Goal: Task Accomplishment & Management: Use online tool/utility

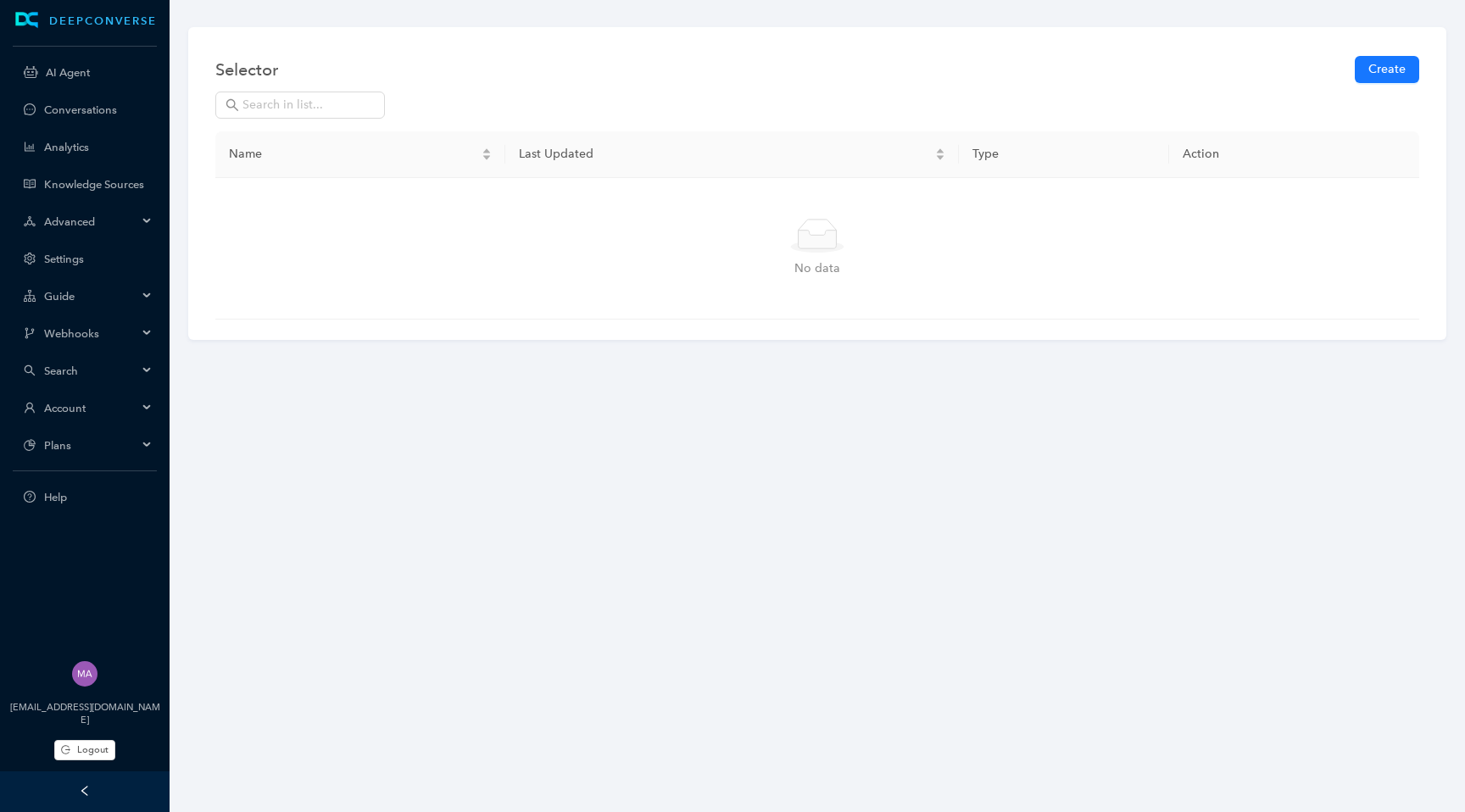
click at [141, 332] on div "Webhooks" at bounding box center [85, 333] width 163 height 34
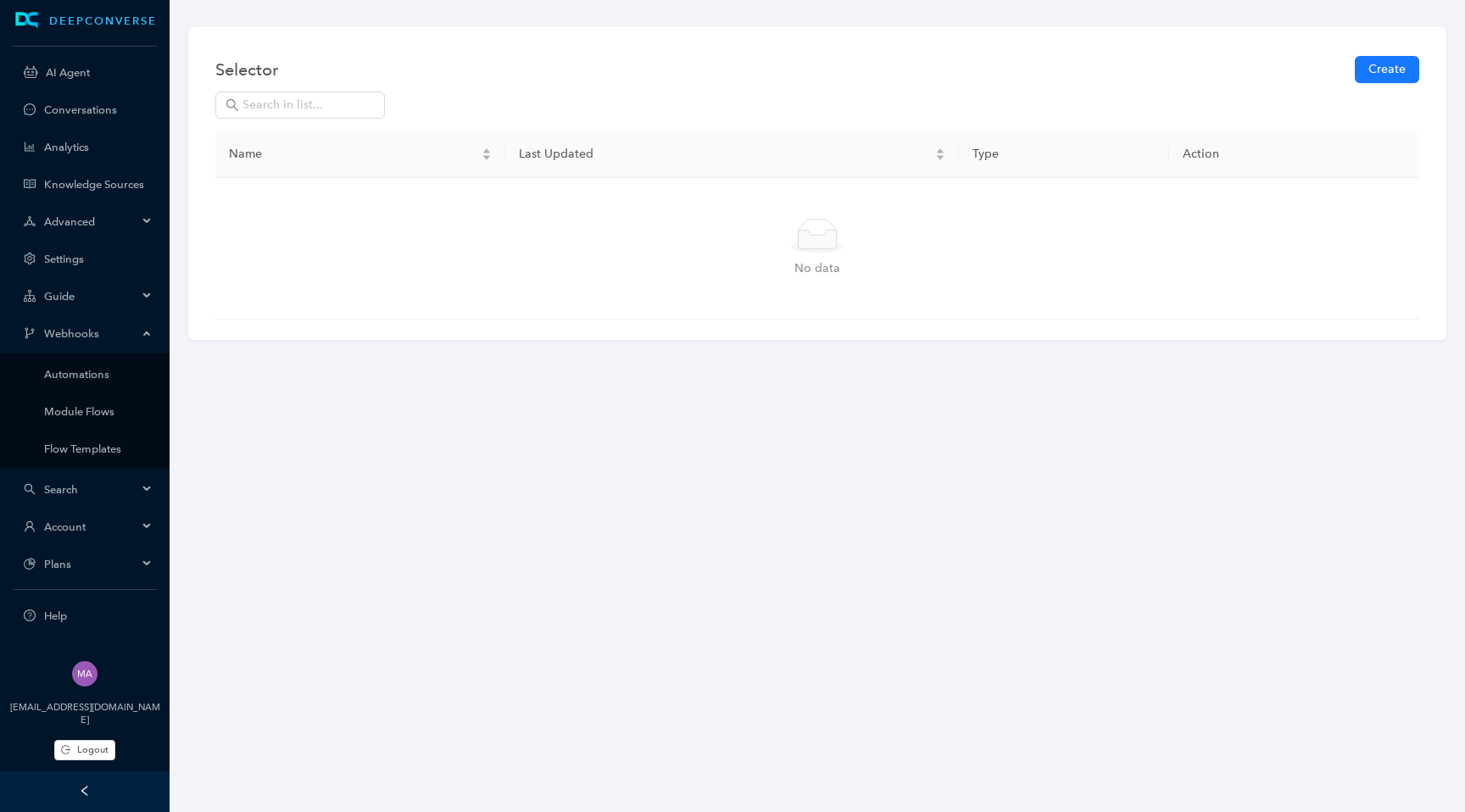
click at [140, 336] on div "Webhooks" at bounding box center [85, 333] width 163 height 34
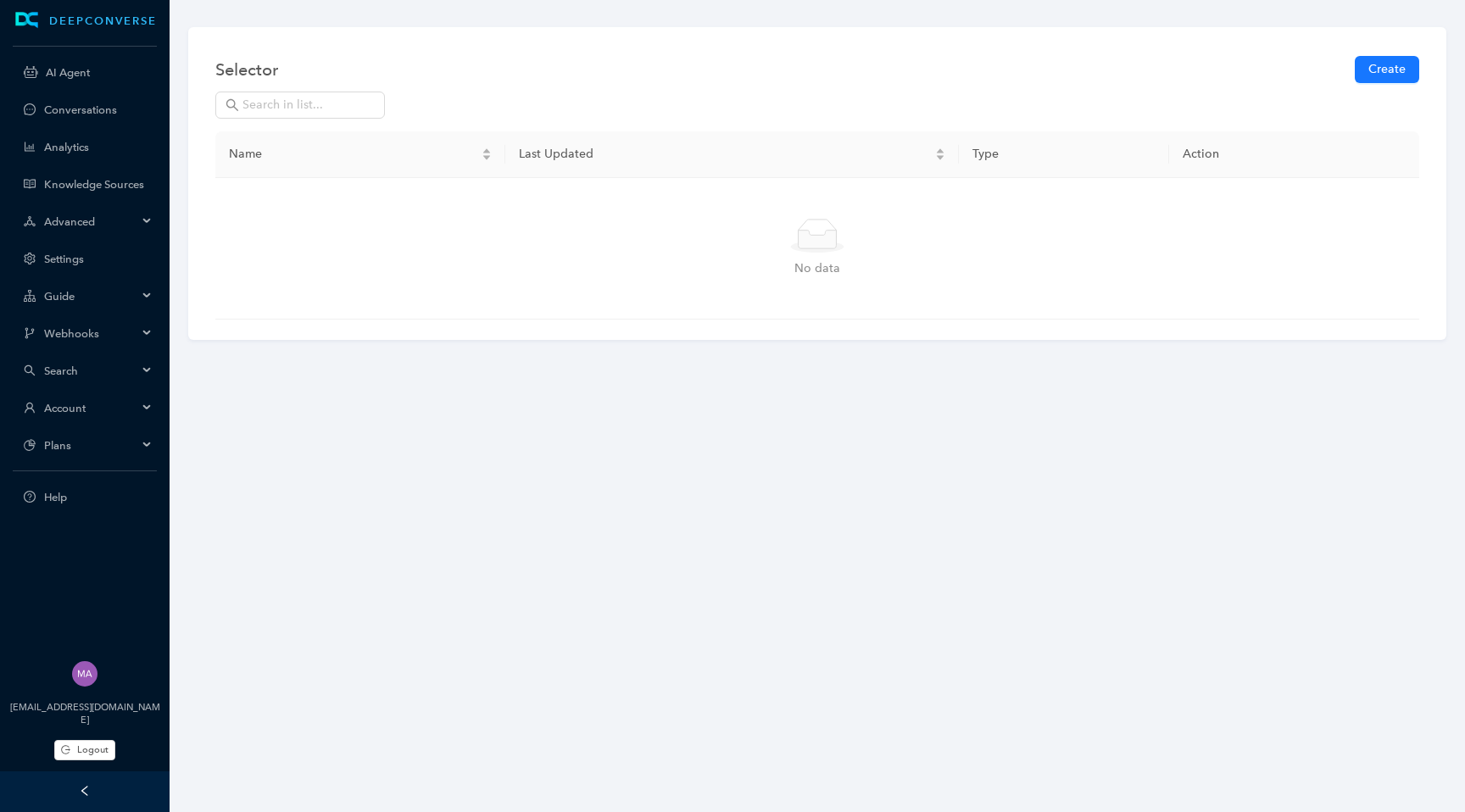
click at [136, 407] on span "Account" at bounding box center [90, 408] width 93 height 13
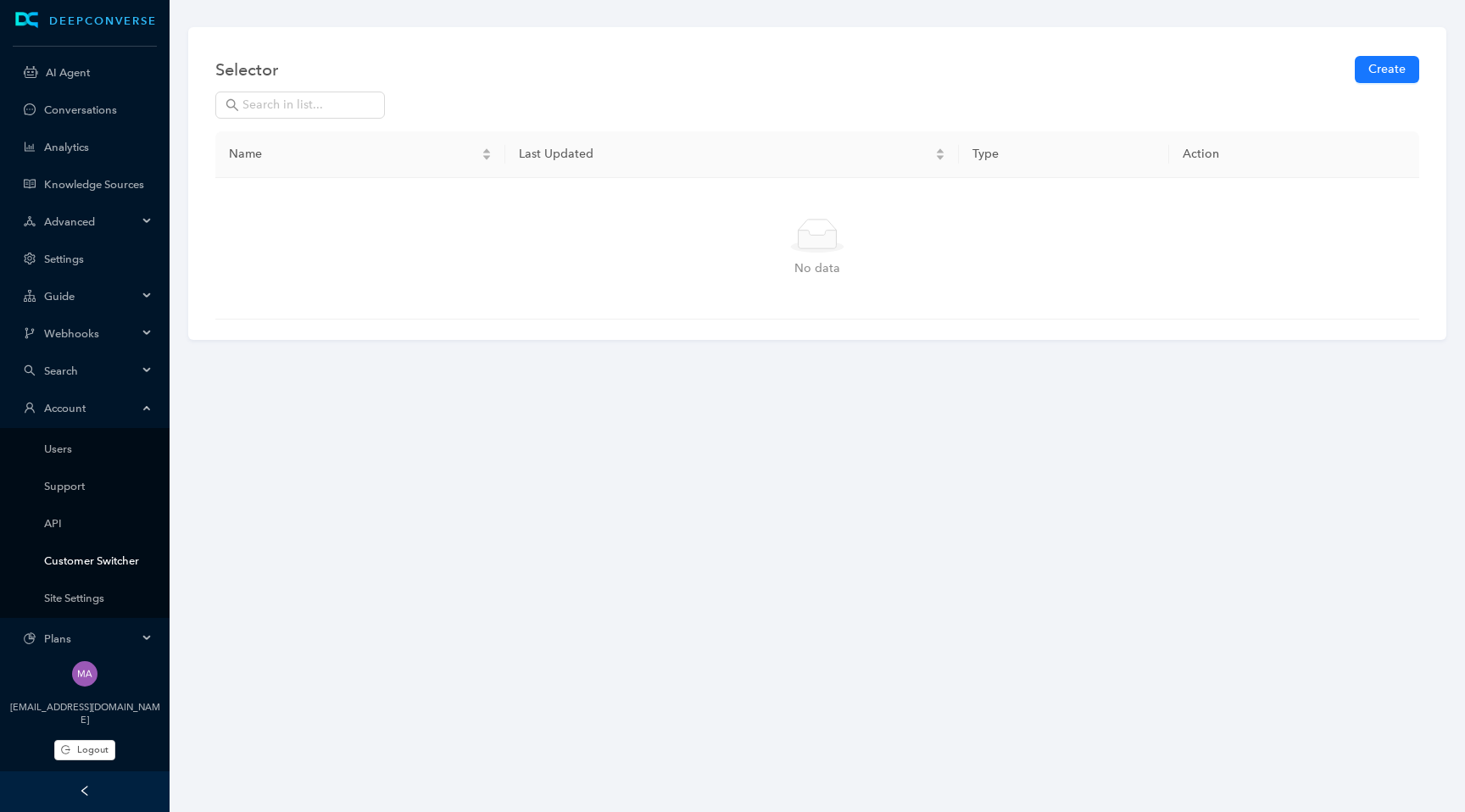
click at [62, 558] on link "Customer Switcher" at bounding box center [98, 560] width 108 height 13
click at [336, 152] on div "Name" at bounding box center [360, 154] width 263 height 18
click at [274, 93] on span at bounding box center [300, 106] width 170 height 28
click at [275, 101] on input "text" at bounding box center [309, 105] width 132 height 18
type input "e"
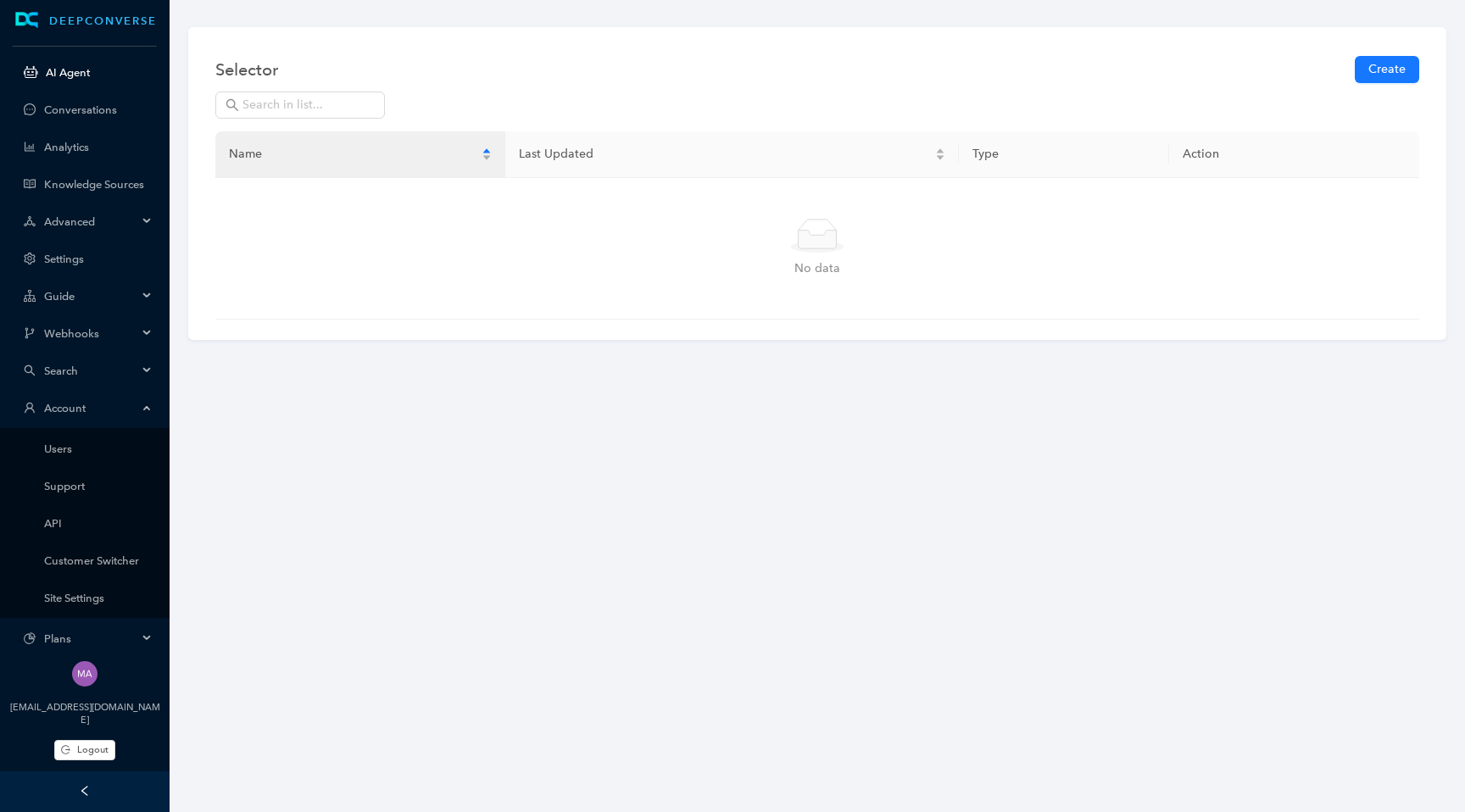
click at [102, 72] on link "AI Agent" at bounding box center [99, 73] width 107 height 13
click at [95, 672] on span "Logout" at bounding box center [93, 750] width 31 height 15
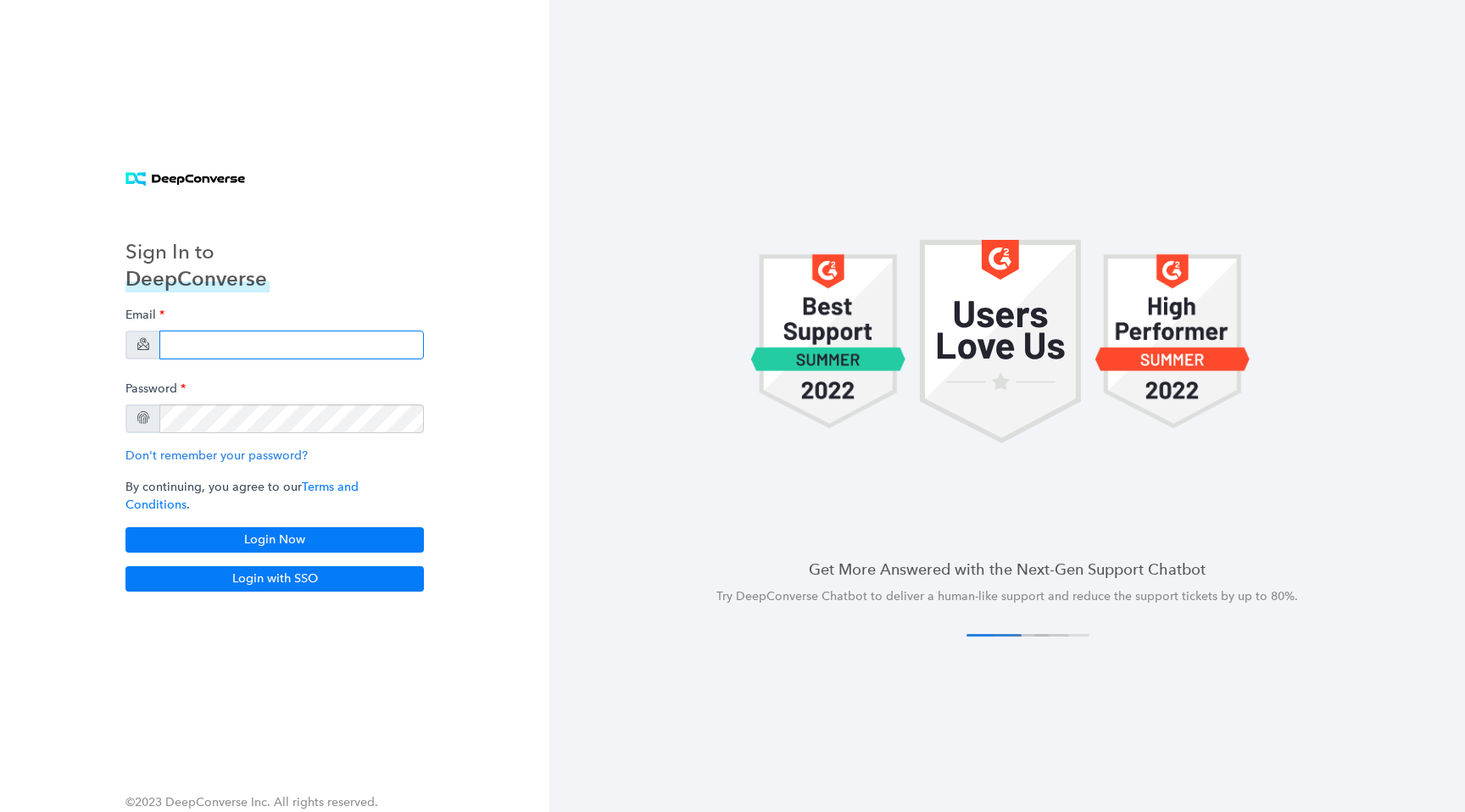
click at [368, 339] on input "email" at bounding box center [291, 344] width 265 height 28
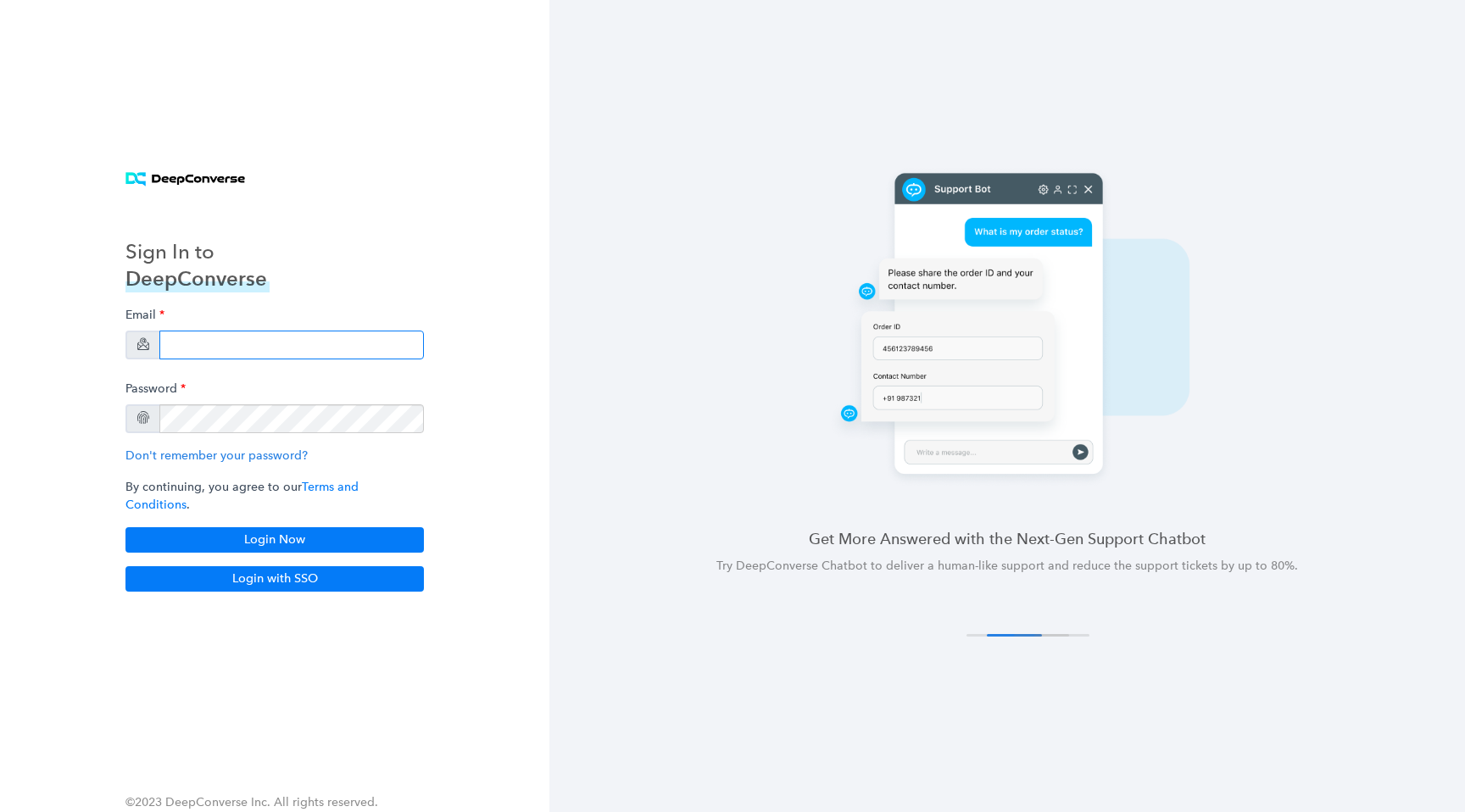
type input "[EMAIL_ADDRESS][DOMAIN_NAME]"
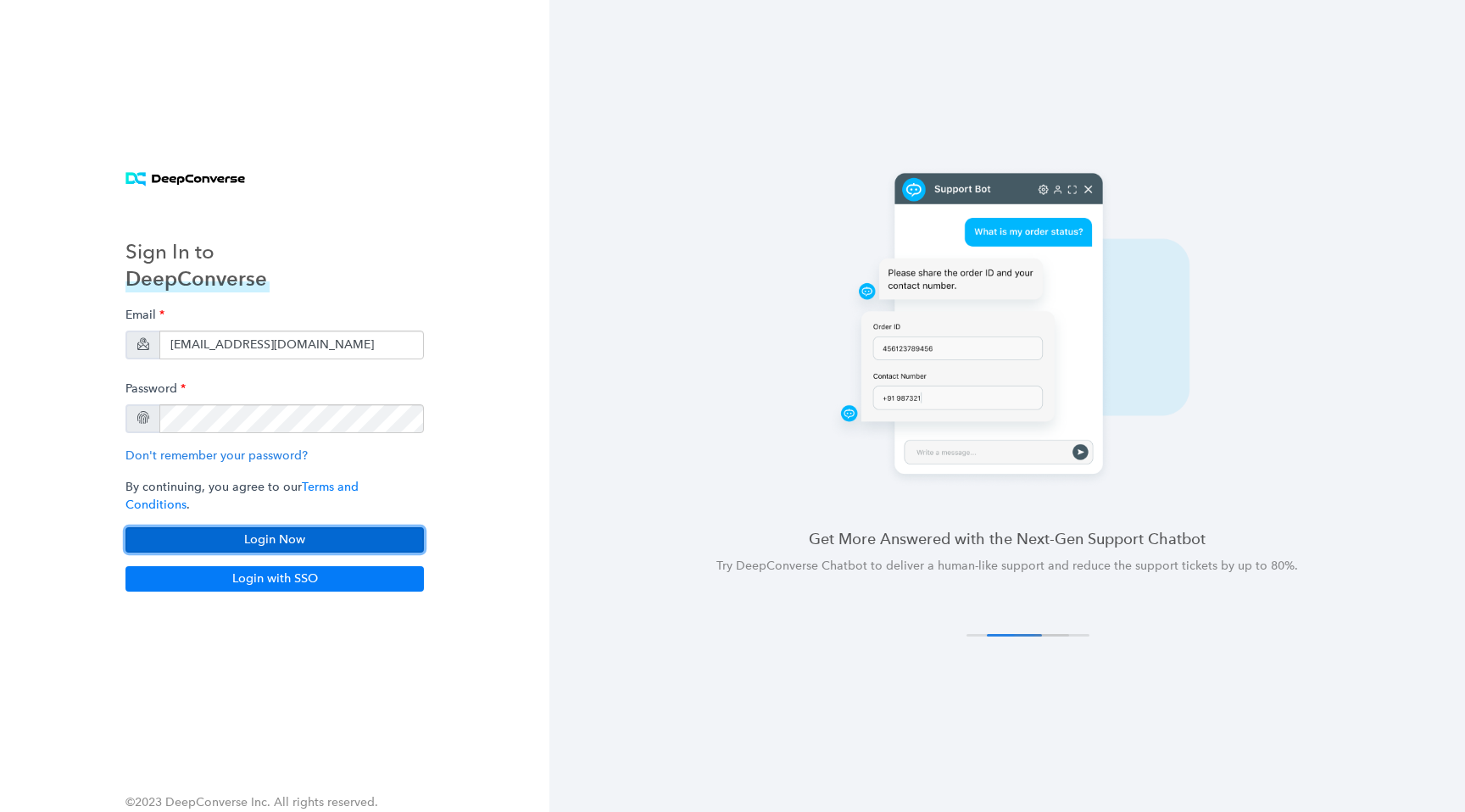
click at [331, 527] on button "Login Now" at bounding box center [275, 540] width 299 height 26
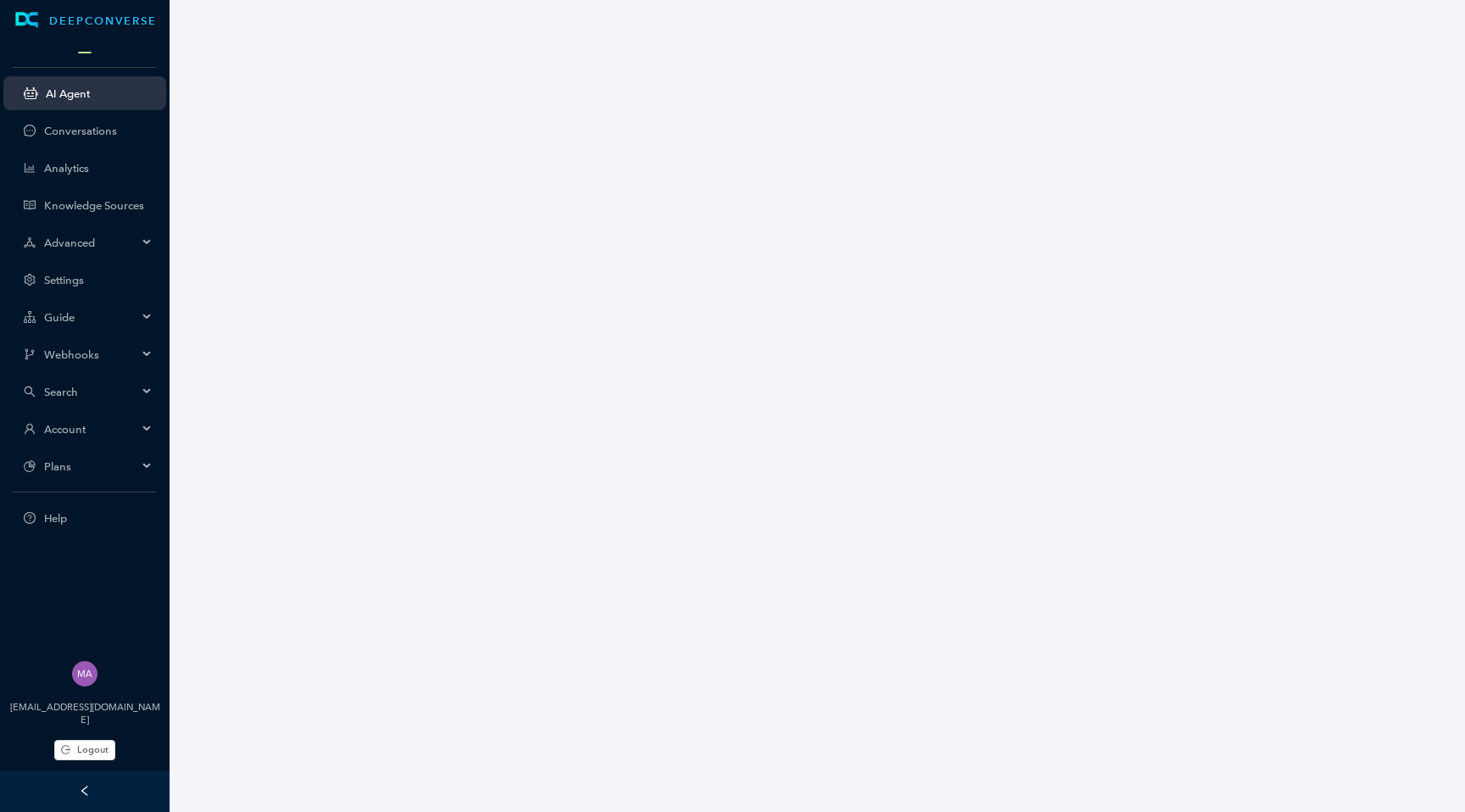
click at [136, 433] on span "Account" at bounding box center [90, 429] width 93 height 13
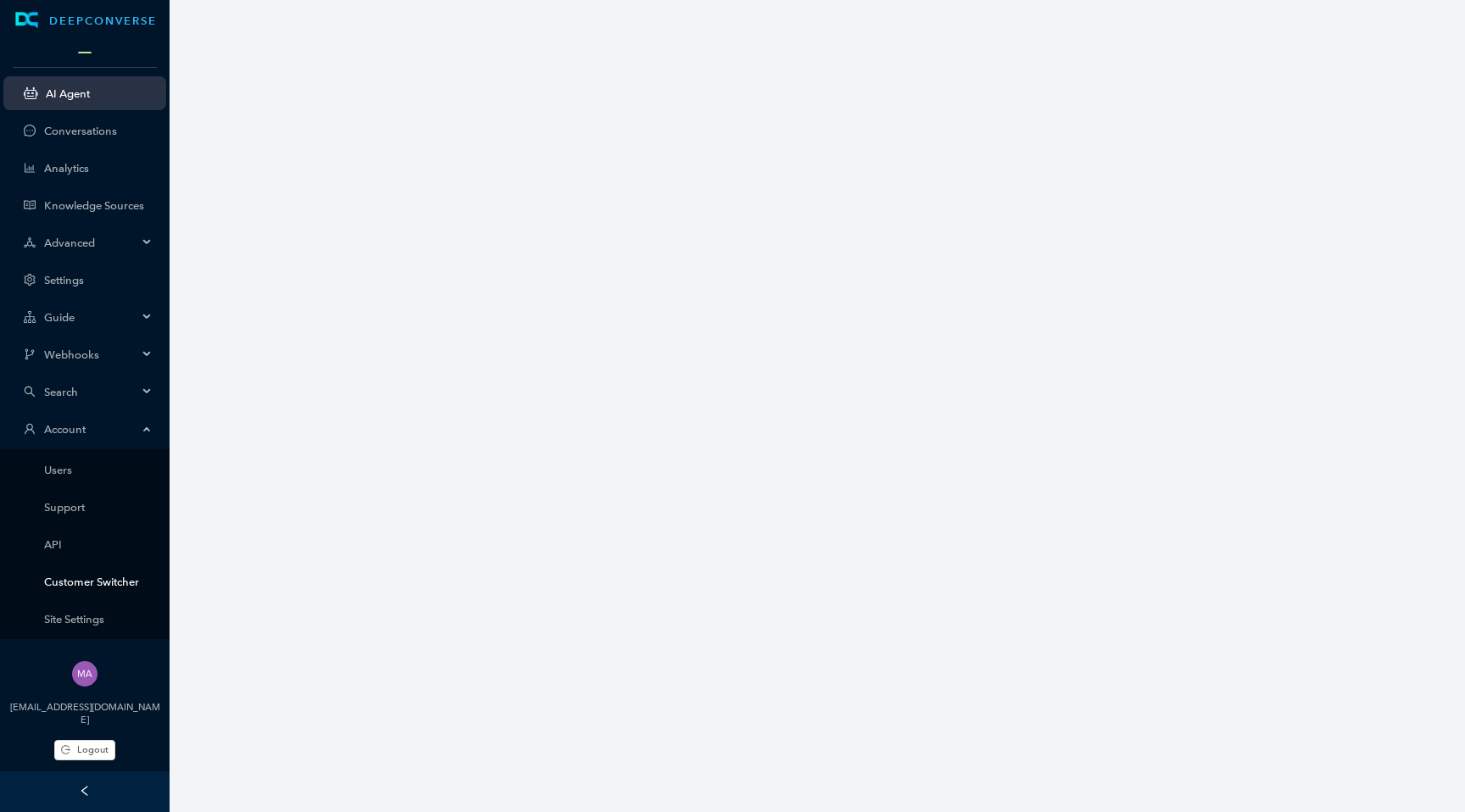
click at [107, 584] on link "Customer Switcher" at bounding box center [98, 582] width 108 height 13
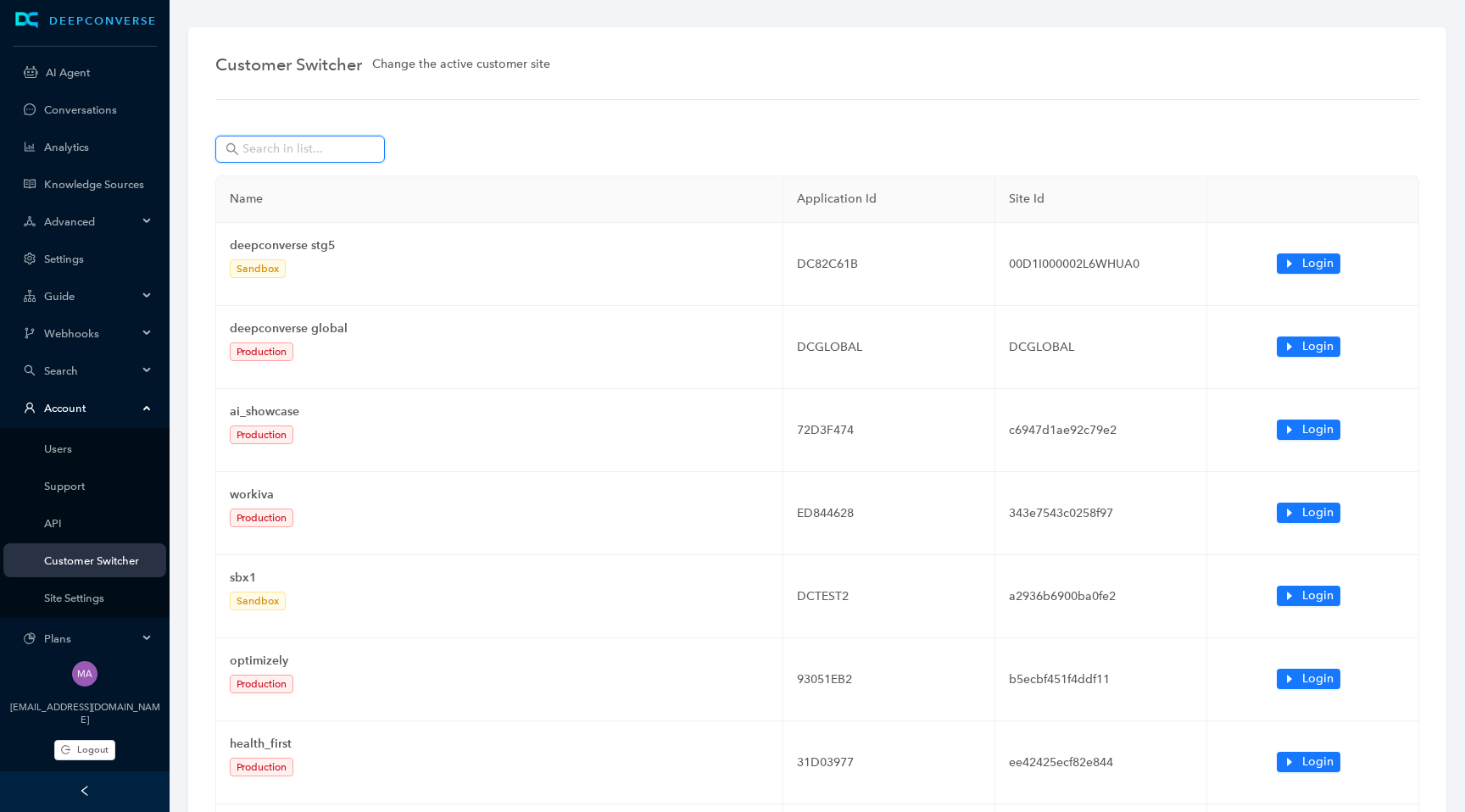
click at [314, 152] on input "text" at bounding box center [301, 149] width 119 height 18
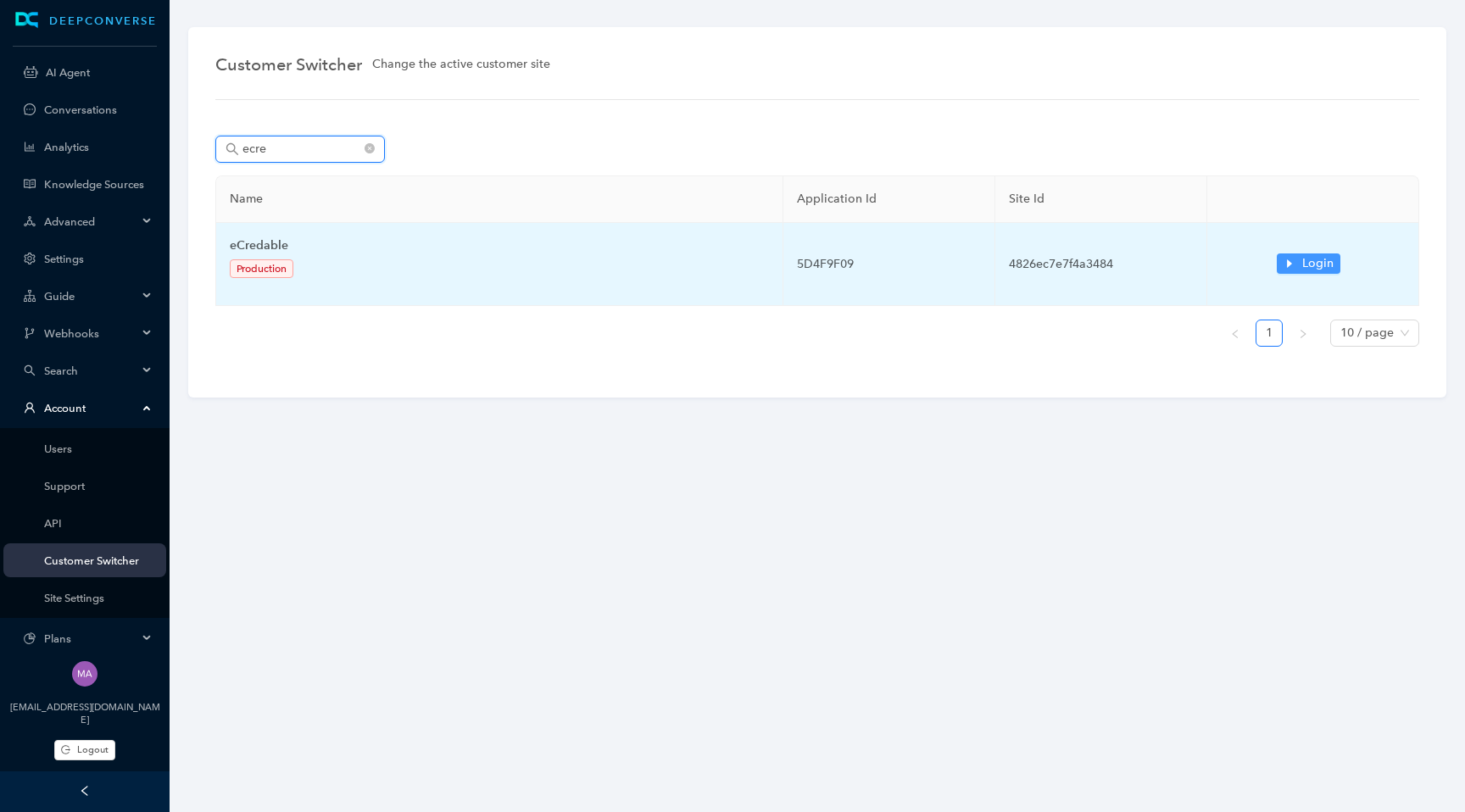
type input "ecre"
click at [1282, 270] on button "Login" at bounding box center [1309, 264] width 63 height 20
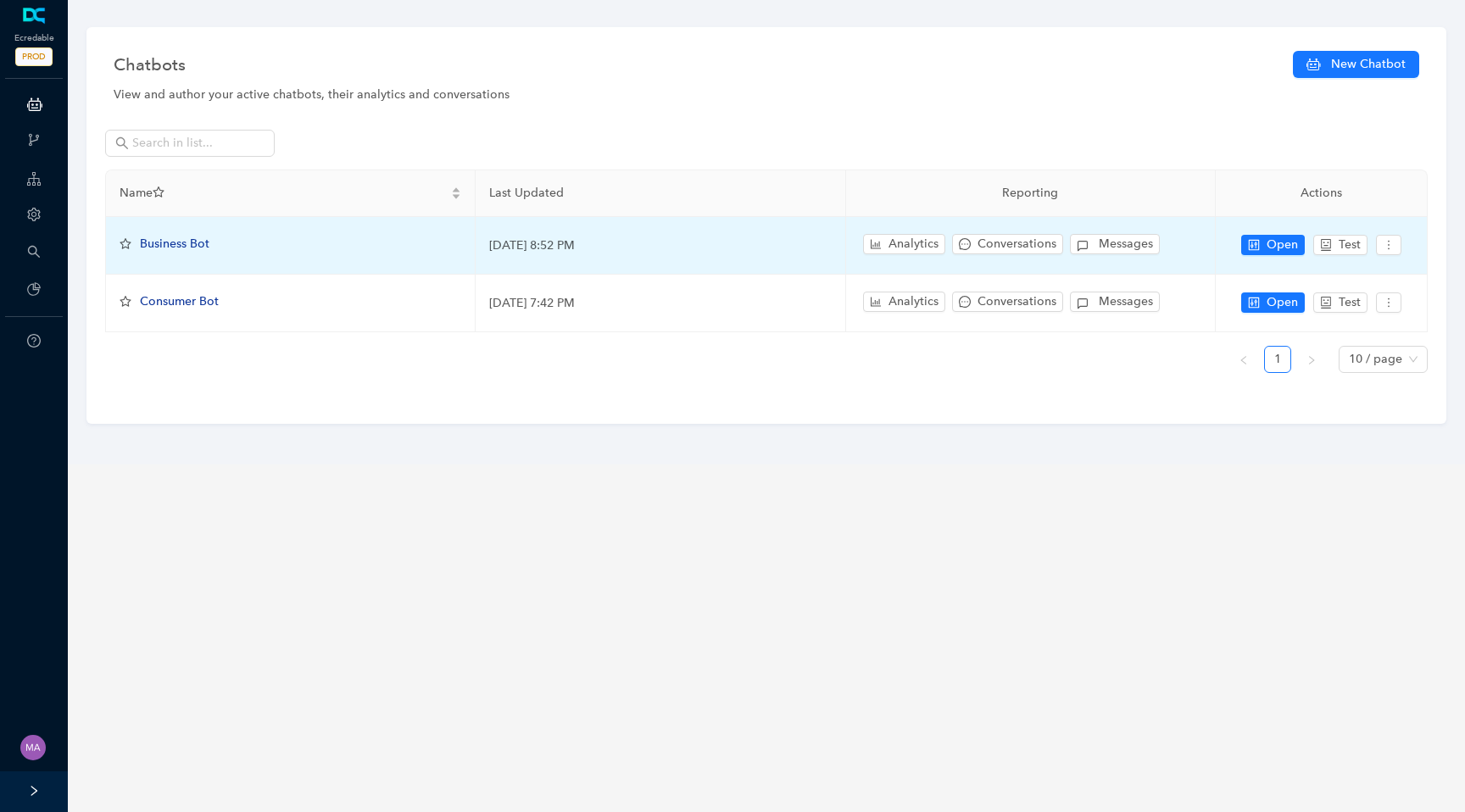
click at [181, 247] on span "Business Bot" at bounding box center [175, 243] width 70 height 15
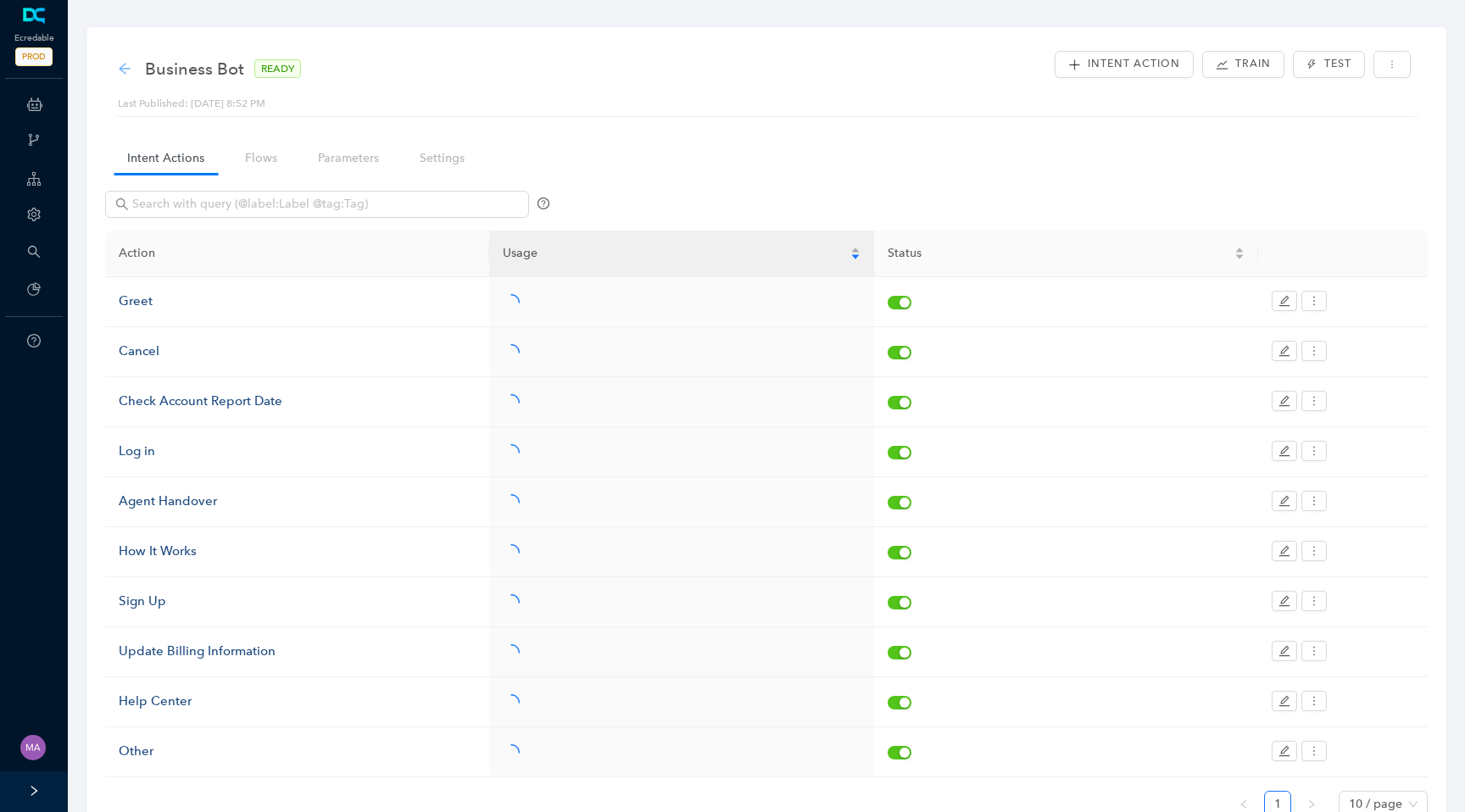
click at [126, 70] on icon "arrow-left" at bounding box center [124, 68] width 14 height 14
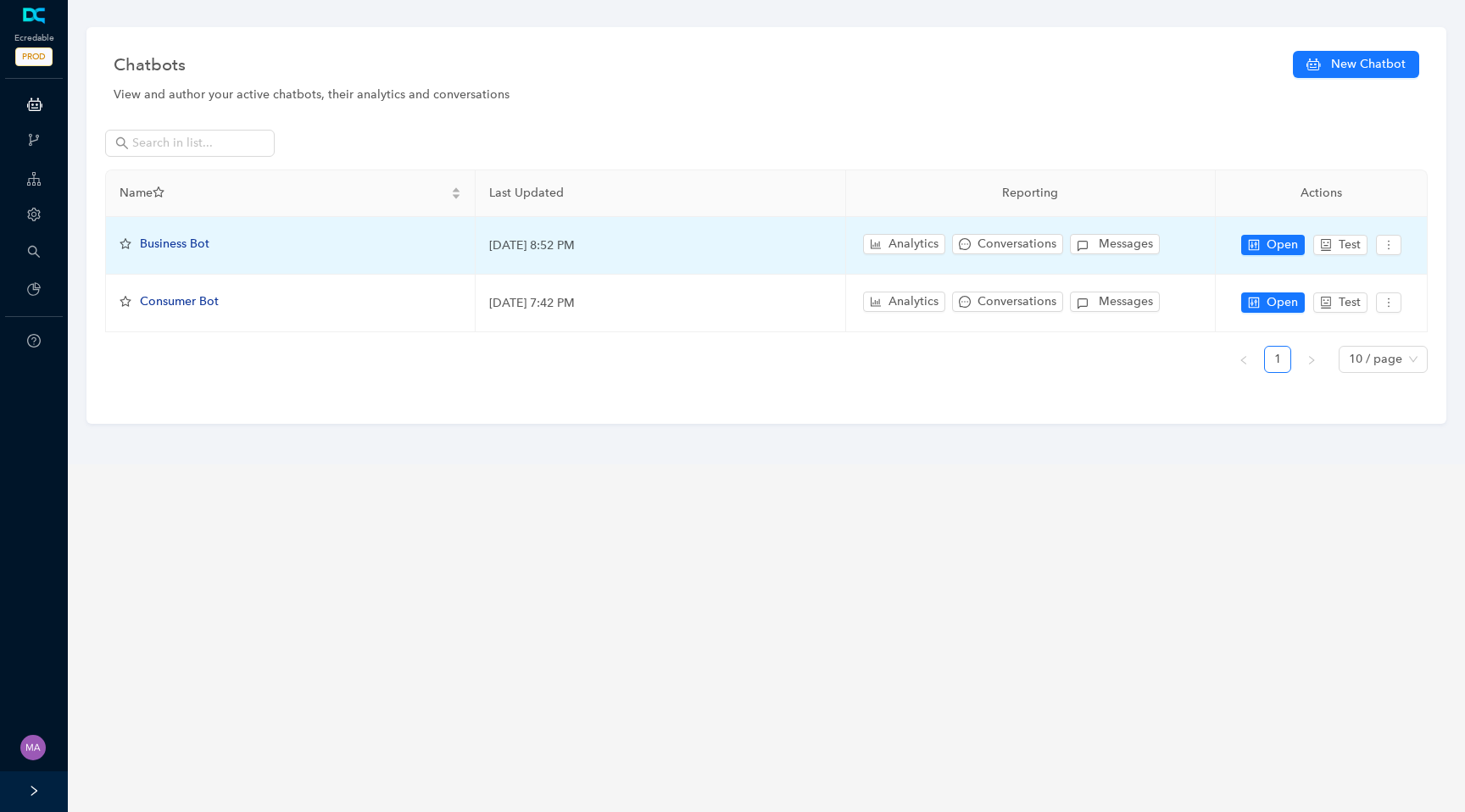
click at [176, 247] on span "Business Bot" at bounding box center [175, 243] width 70 height 15
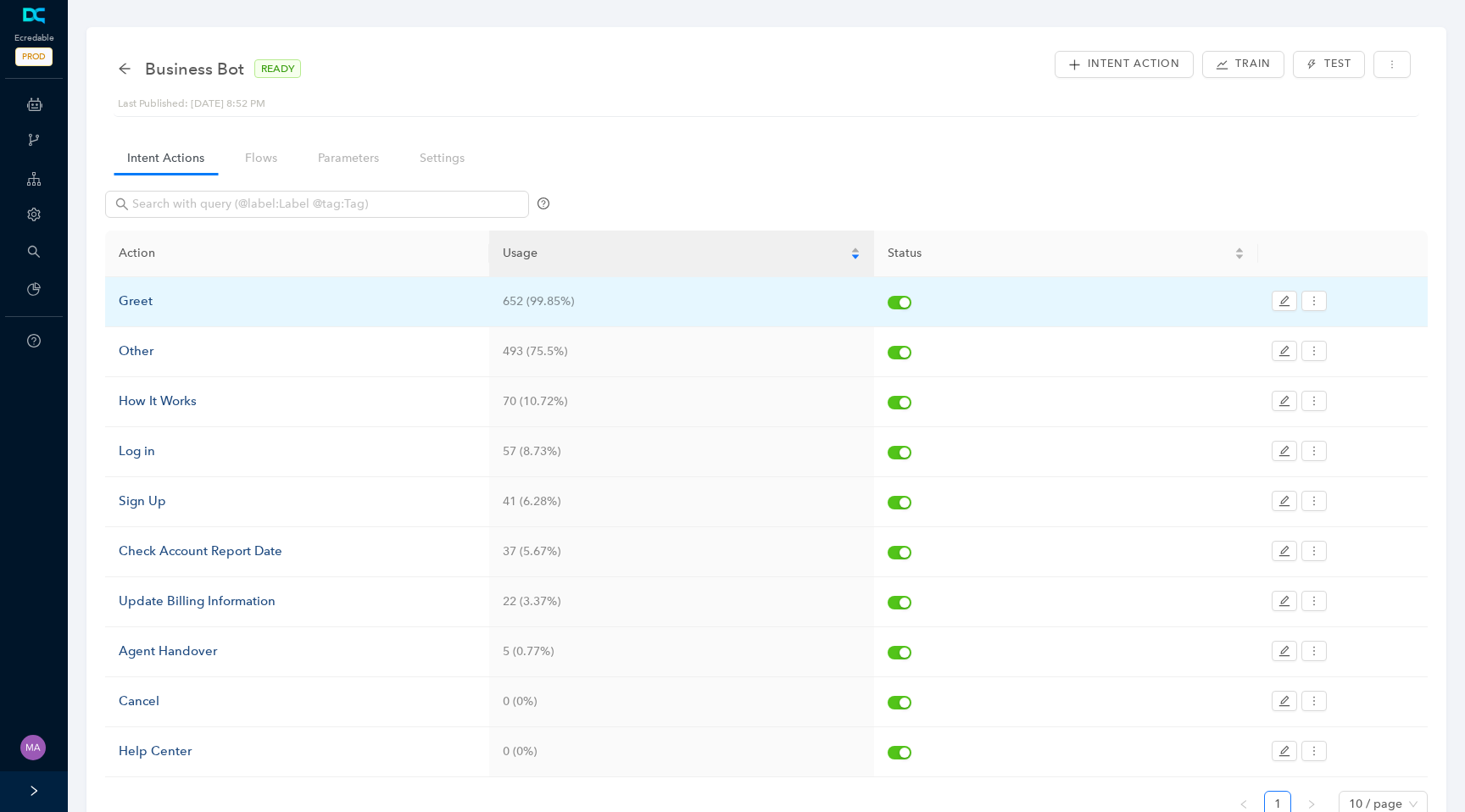
click at [132, 299] on div "Greet" at bounding box center [297, 301] width 357 height 20
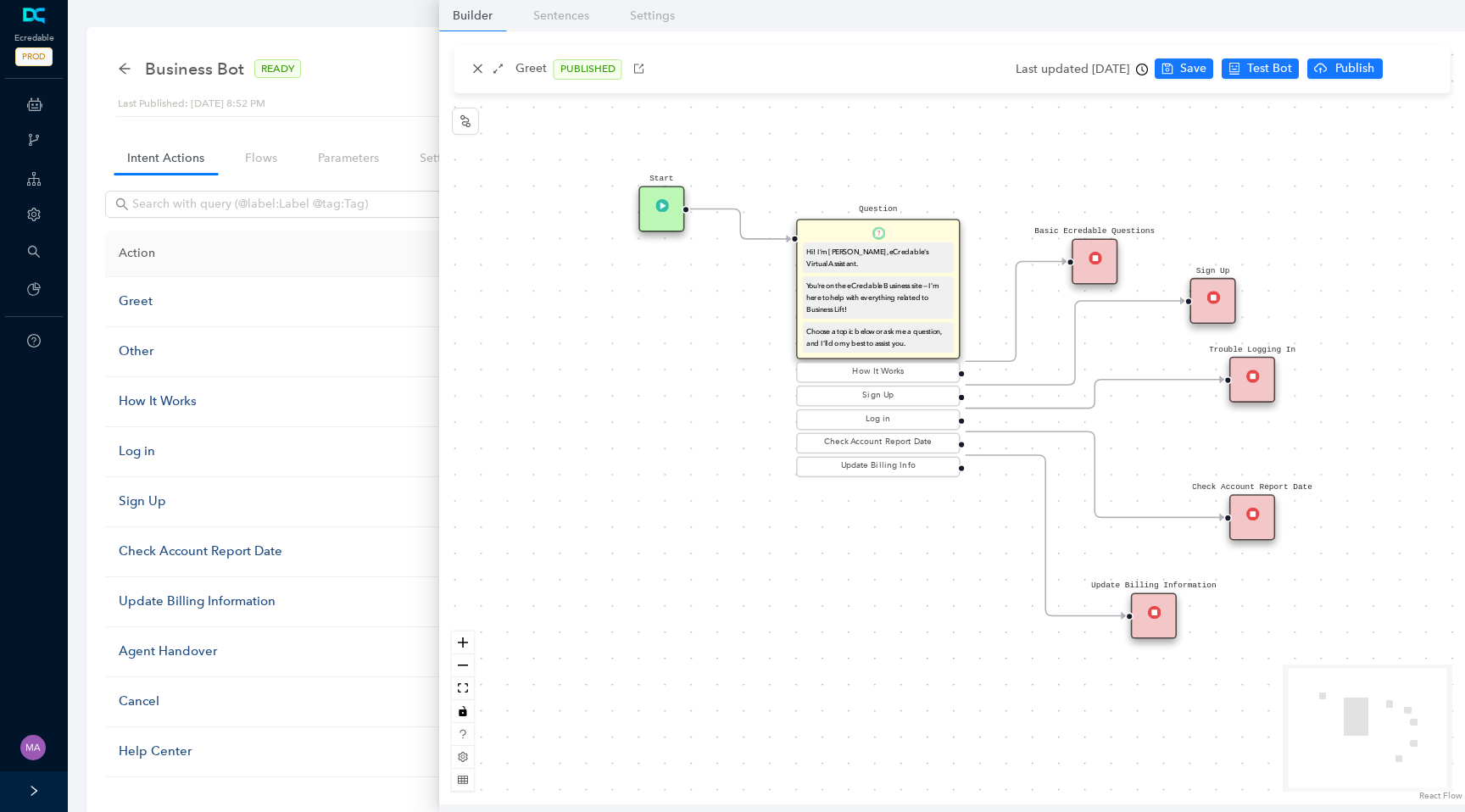
click at [1094, 267] on div "Basic Ecredable Questions" at bounding box center [1096, 261] width 46 height 46
click at [1096, 260] on img at bounding box center [1096, 257] width 13 height 13
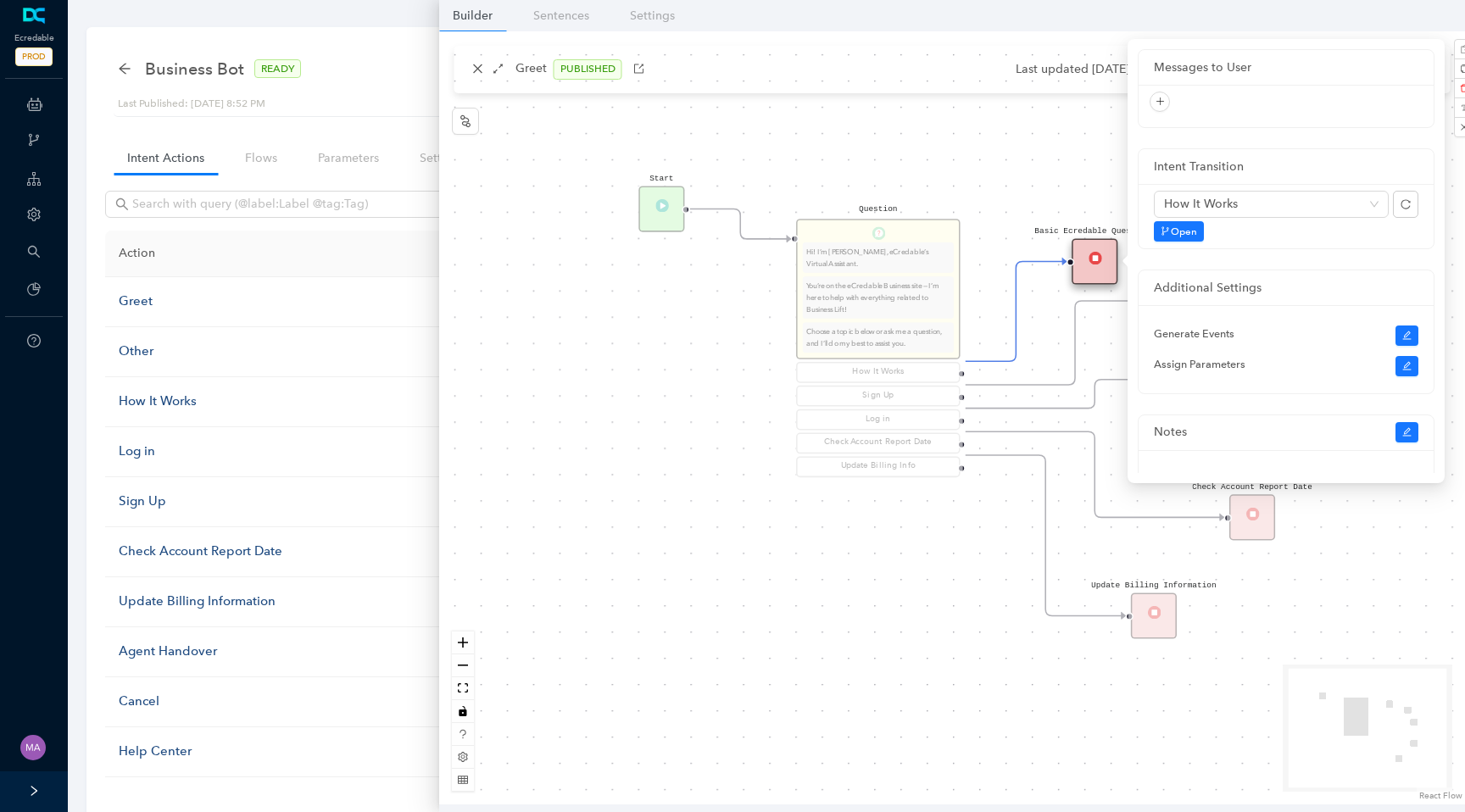
click at [812, 530] on div "Start Basic Ecredable Questions Question Hi! I’m Eva, eCredable’s Virtual Assis…" at bounding box center [952, 417] width 1026 height 773
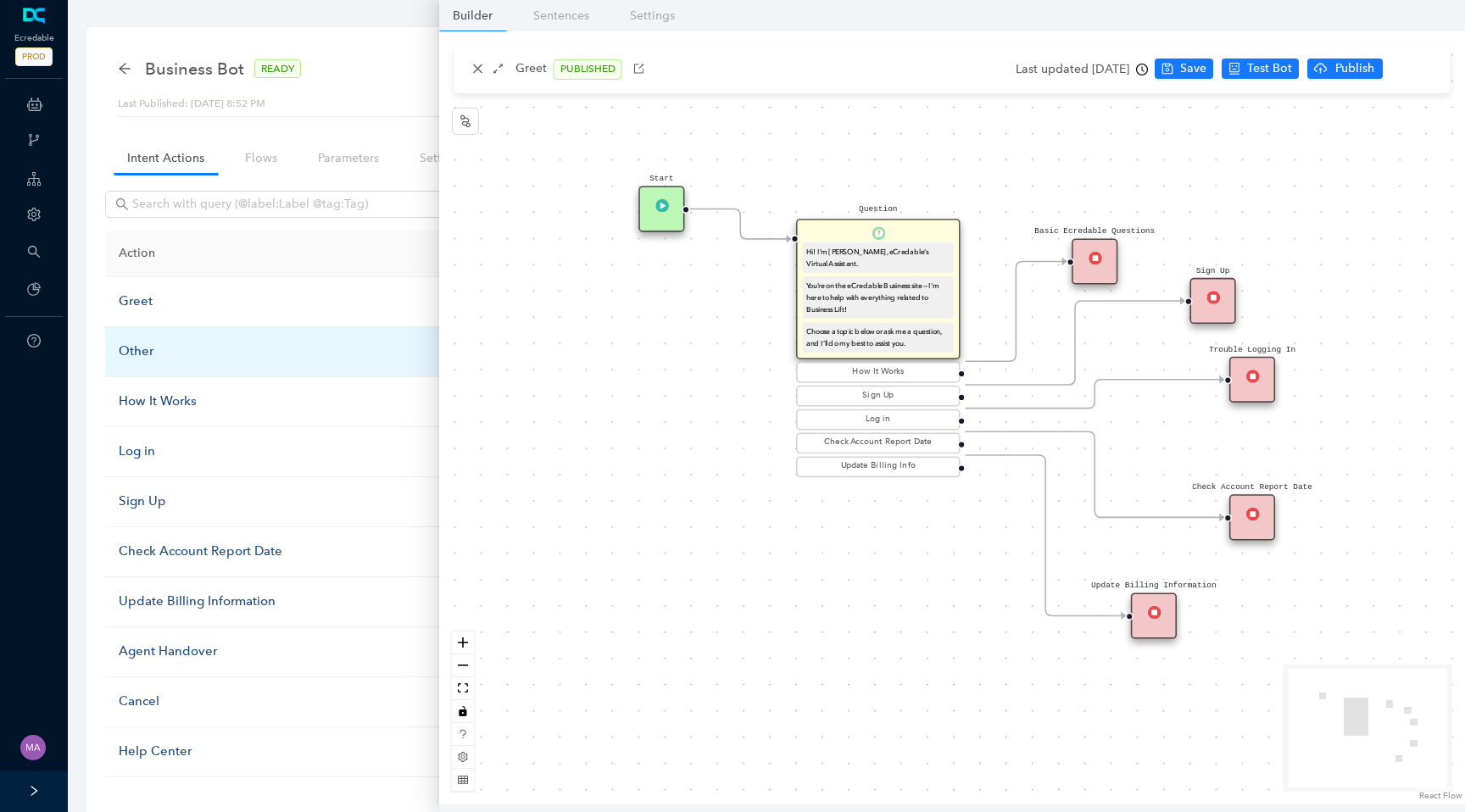
scroll to position [89, 0]
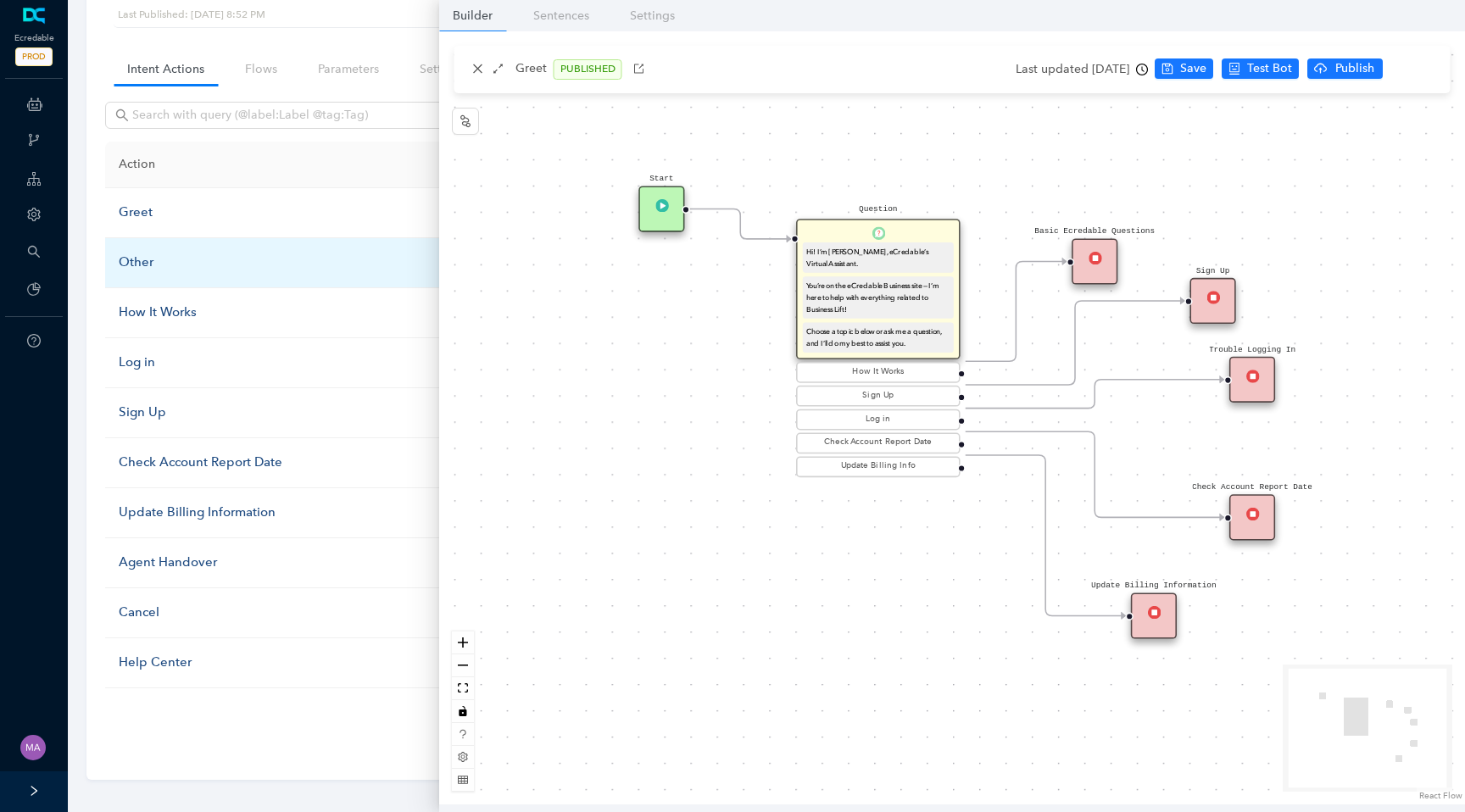
click at [137, 263] on div "Other" at bounding box center [297, 263] width 357 height 20
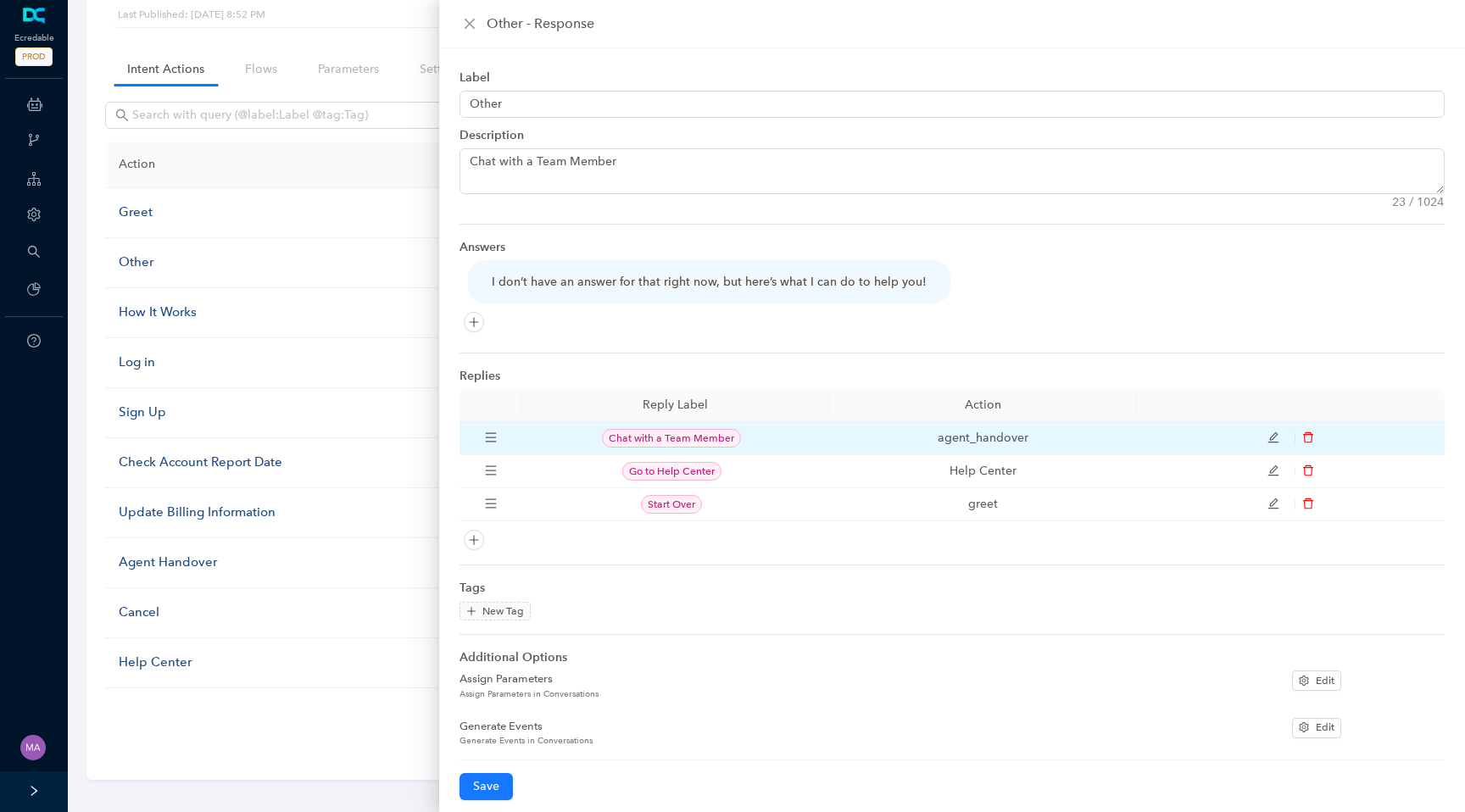
scroll to position [11, 0]
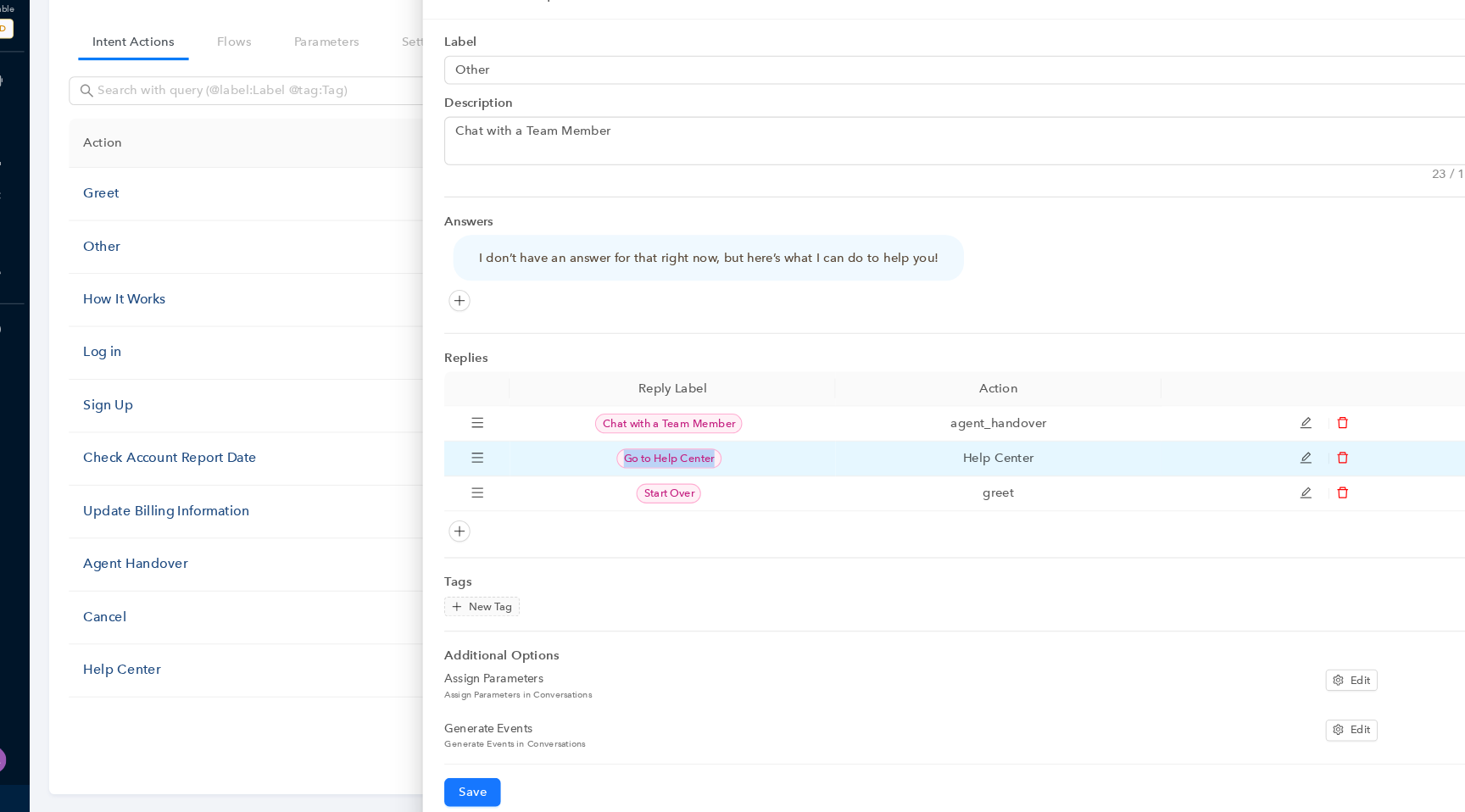
drag, startPoint x: 629, startPoint y: 460, endPoint x: 716, endPoint y: 462, distance: 87.0
click at [716, 462] on span "Go to Help Center" at bounding box center [672, 463] width 99 height 18
click at [680, 467] on span "Go to Help Center" at bounding box center [672, 463] width 99 height 18
drag, startPoint x: 946, startPoint y: 462, endPoint x: 1068, endPoint y: 460, distance: 122.0
click at [1068, 460] on td "Help Center" at bounding box center [982, 463] width 308 height 33
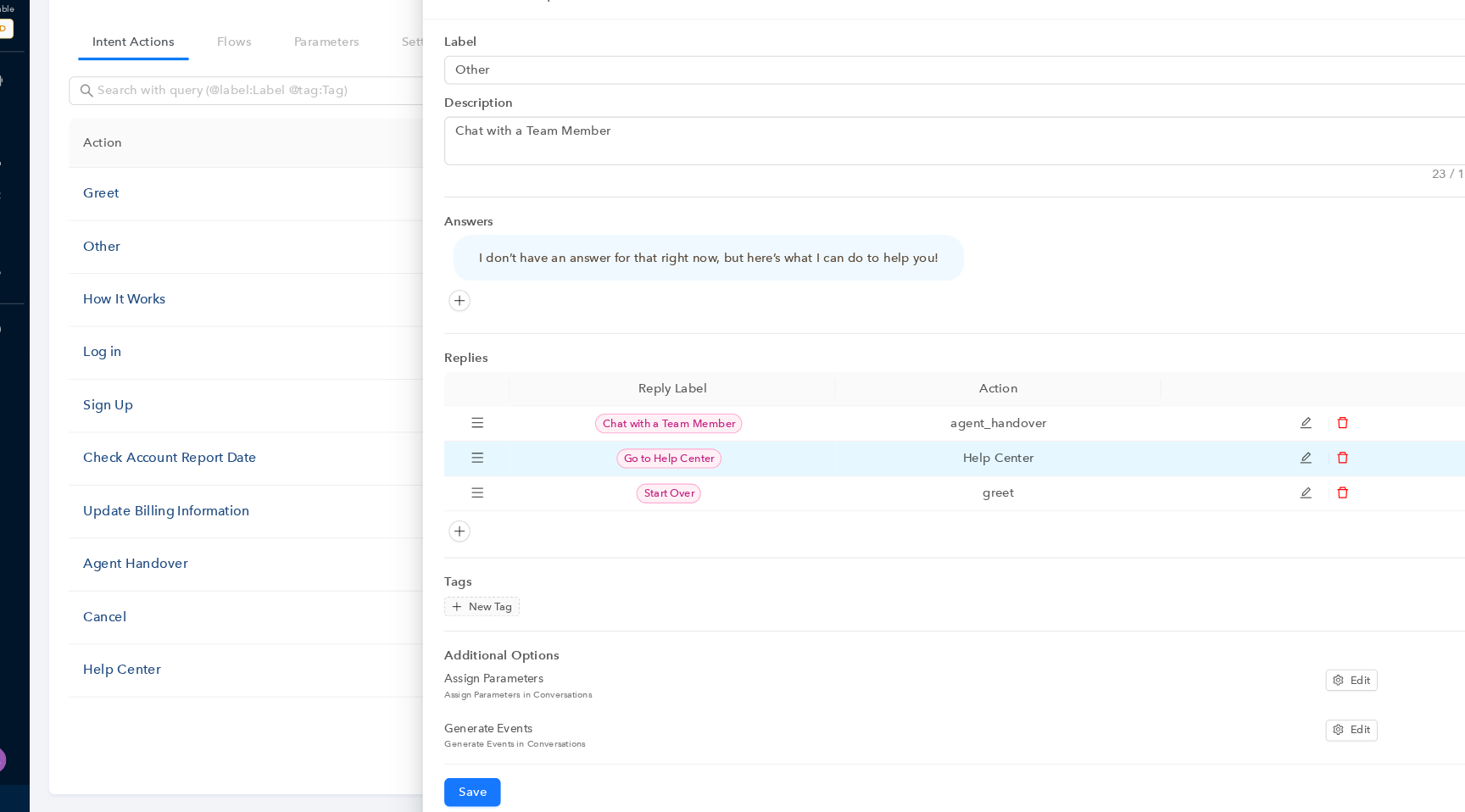
click at [1271, 463] on icon "edit" at bounding box center [1274, 462] width 11 height 11
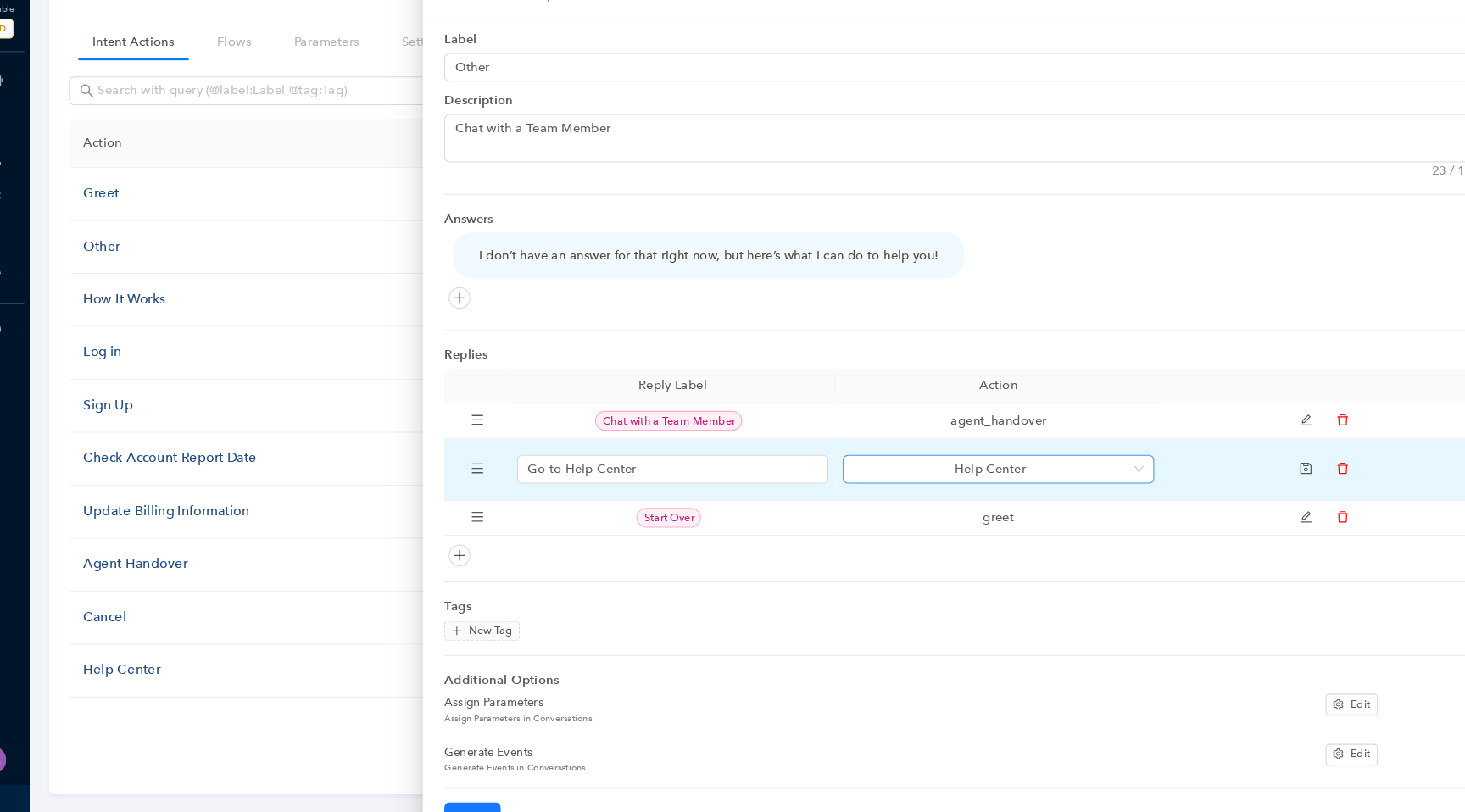
click at [1110, 478] on span "Help Center" at bounding box center [983, 473] width 274 height 26
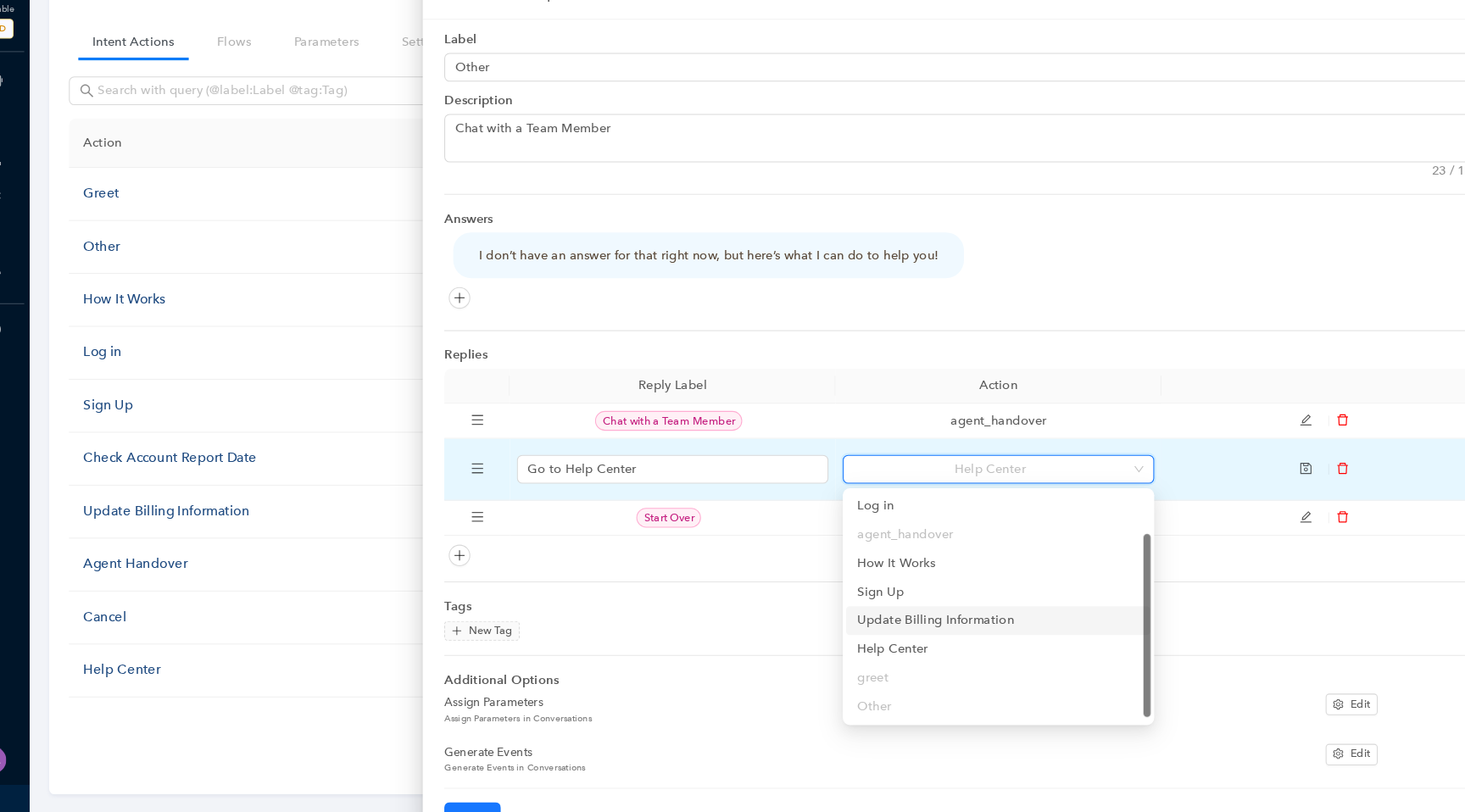
scroll to position [0, 0]
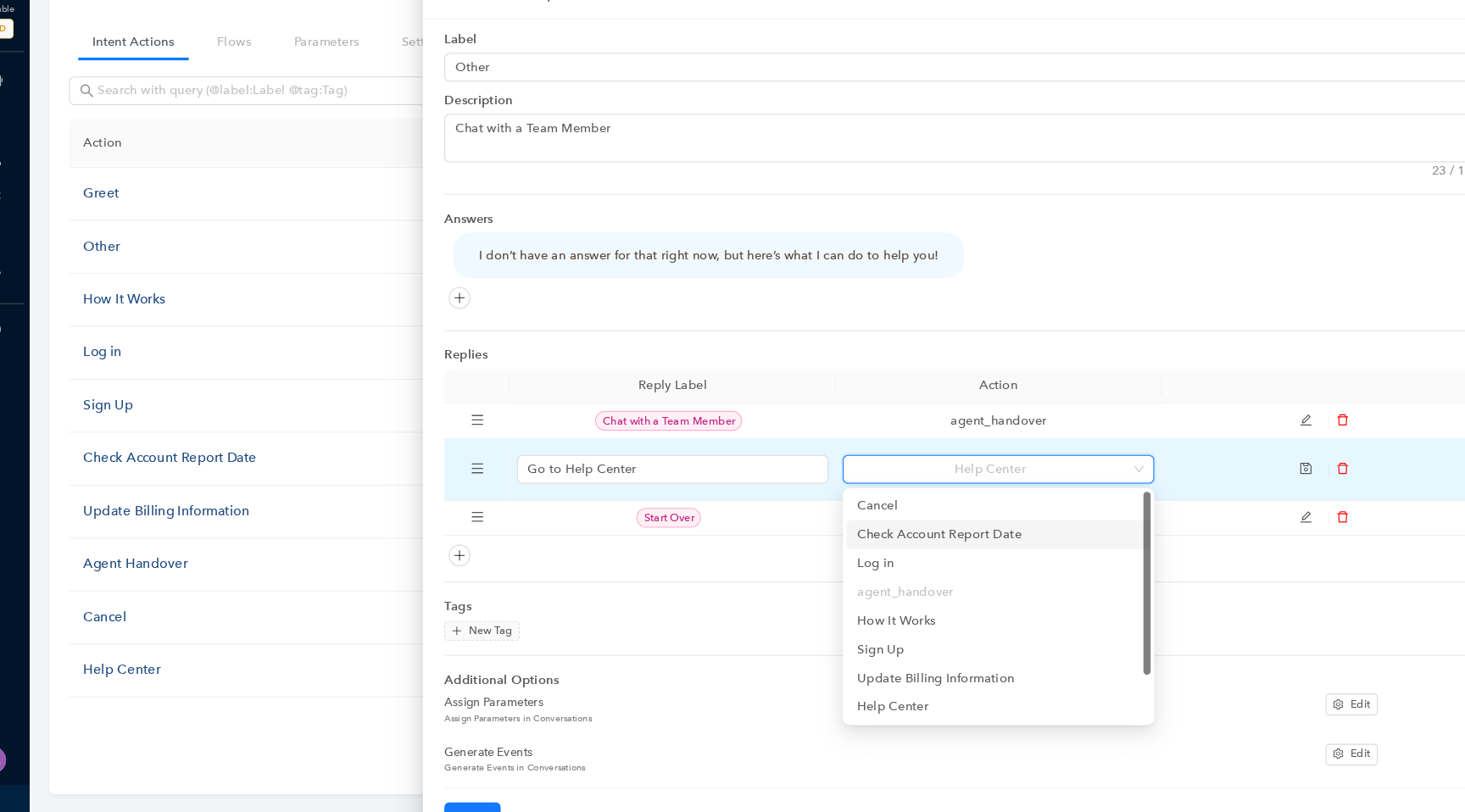
click at [1274, 474] on icon "save" at bounding box center [1273, 471] width 12 height 12
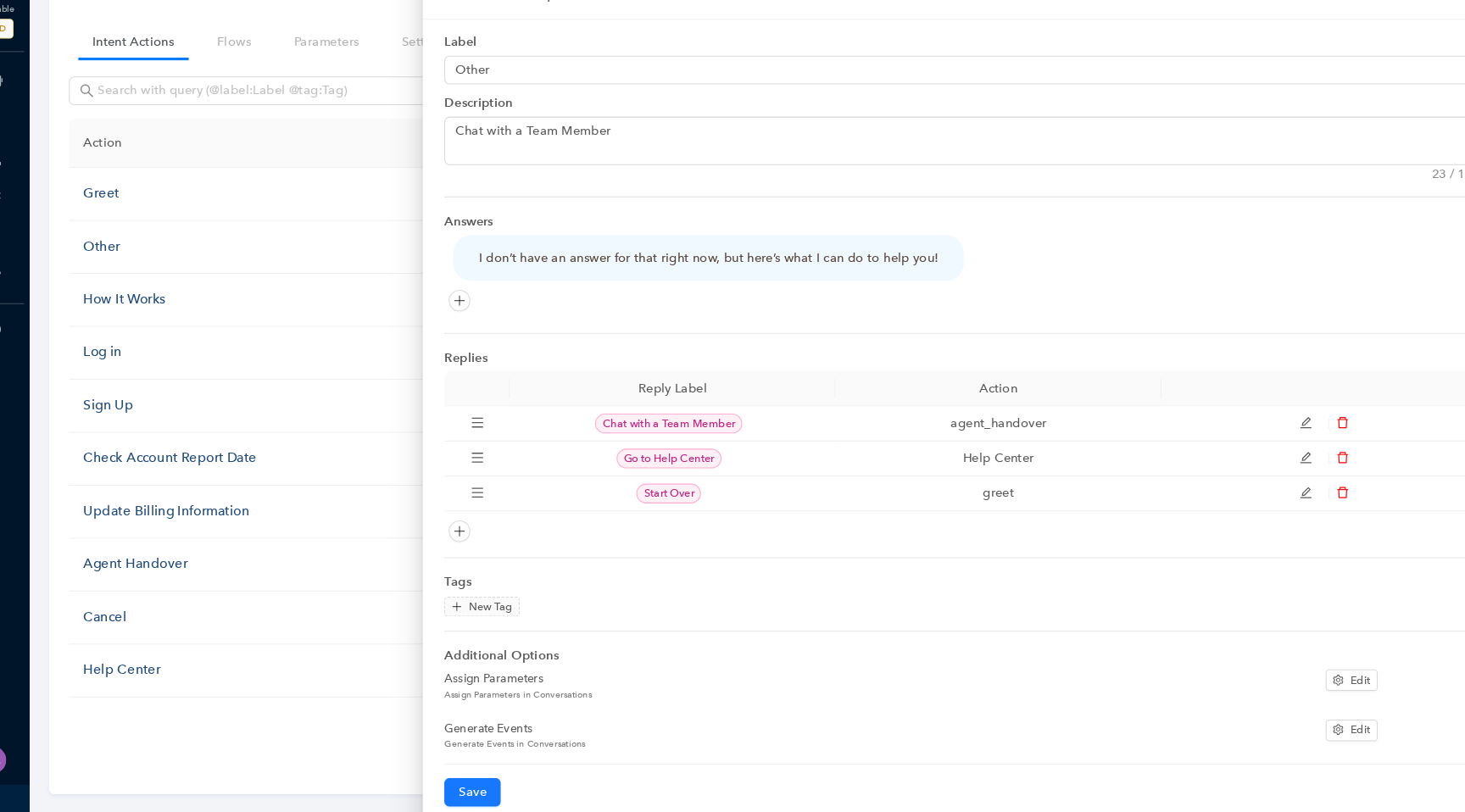
scroll to position [89, 0]
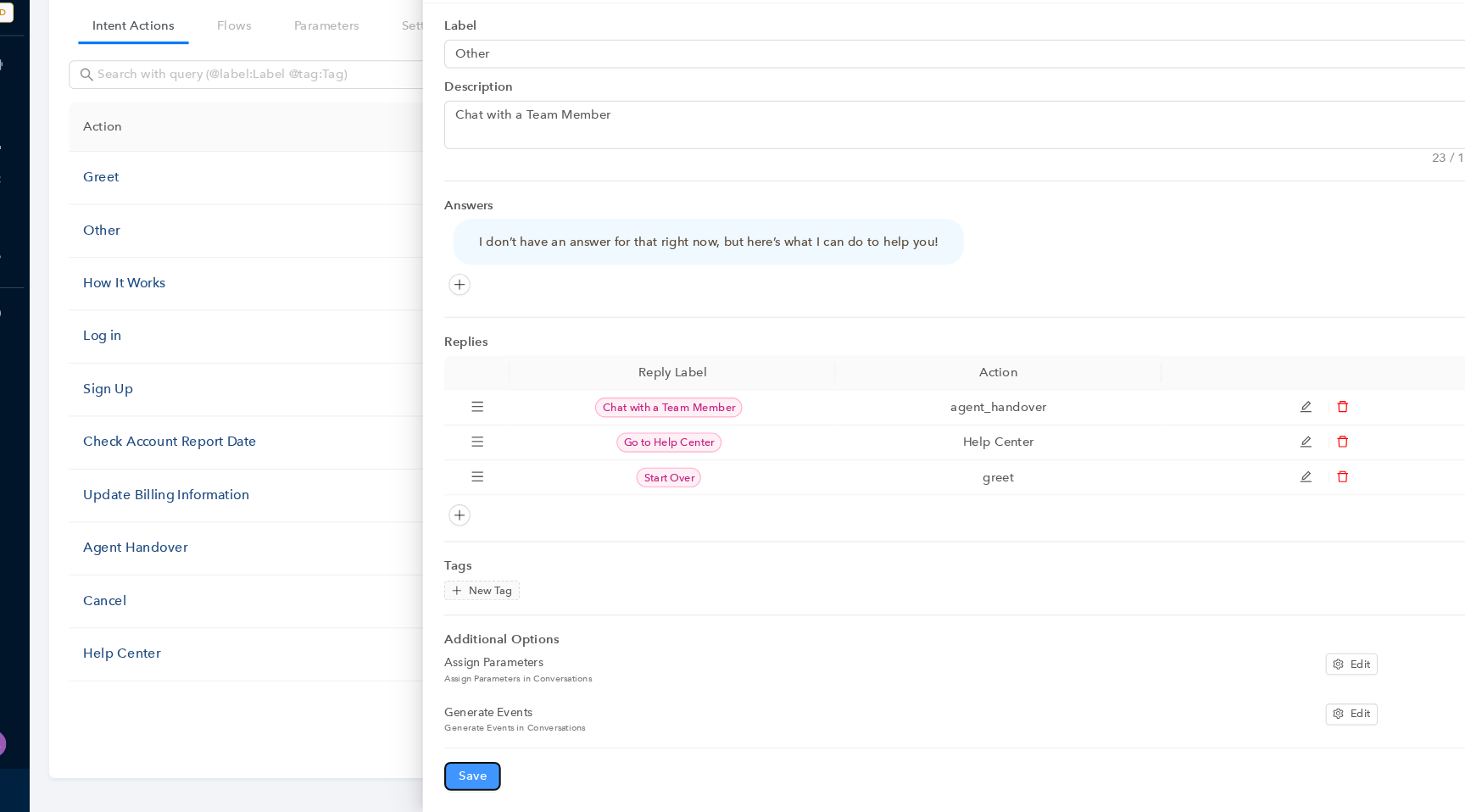
click at [491, 782] on span "Save" at bounding box center [486, 778] width 27 height 18
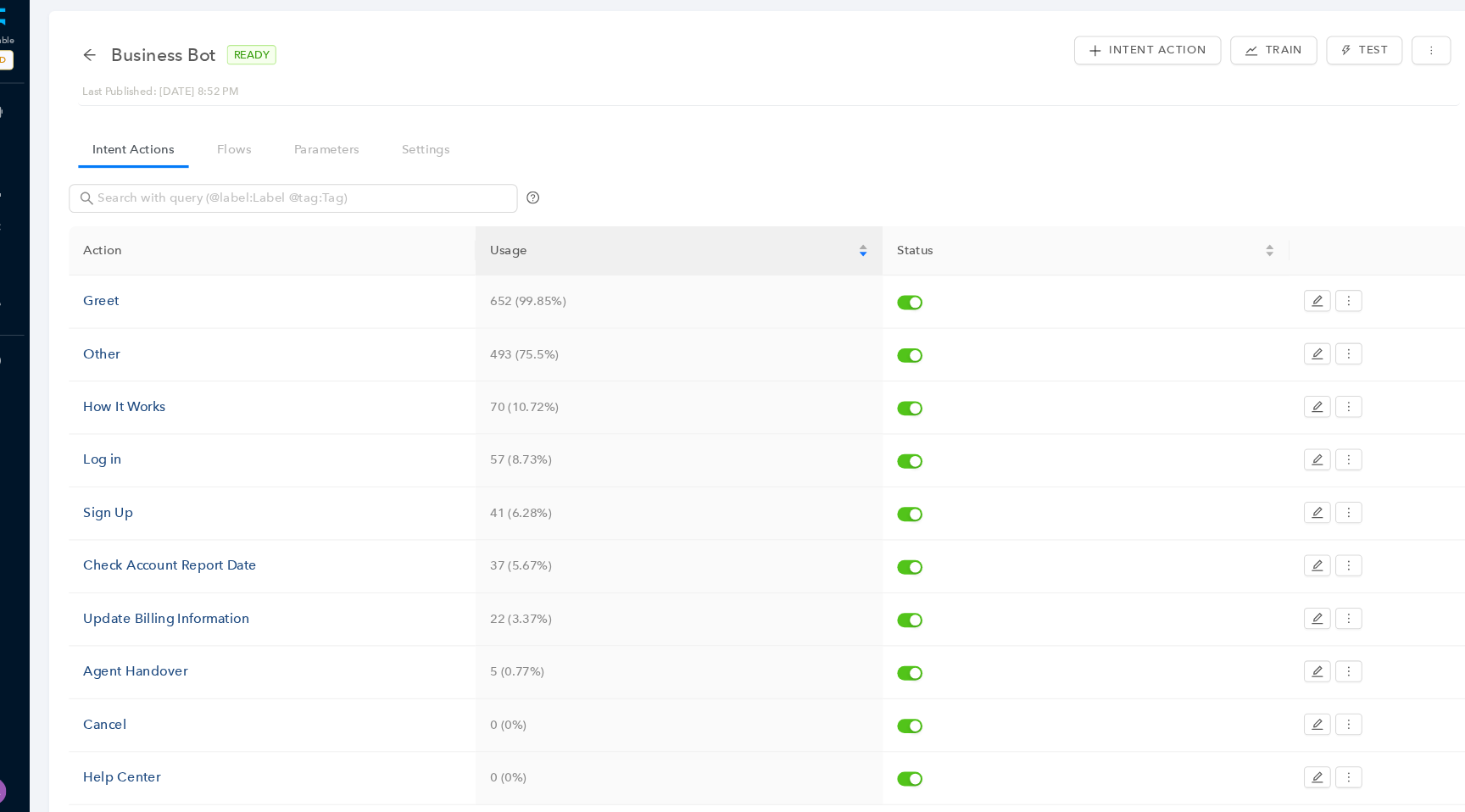
scroll to position [0, 0]
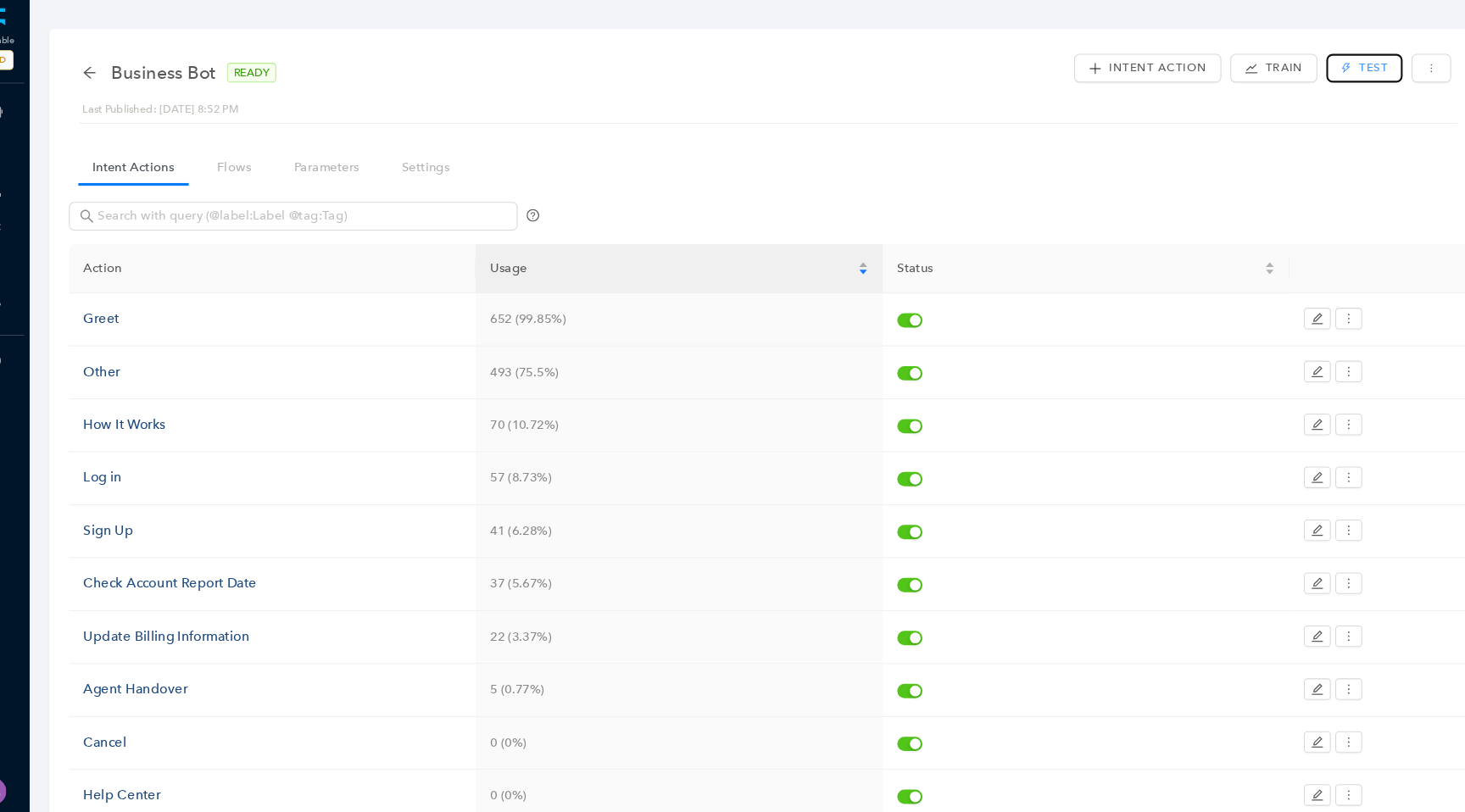
click at [1313, 72] on button "Test" at bounding box center [1329, 64] width 72 height 28
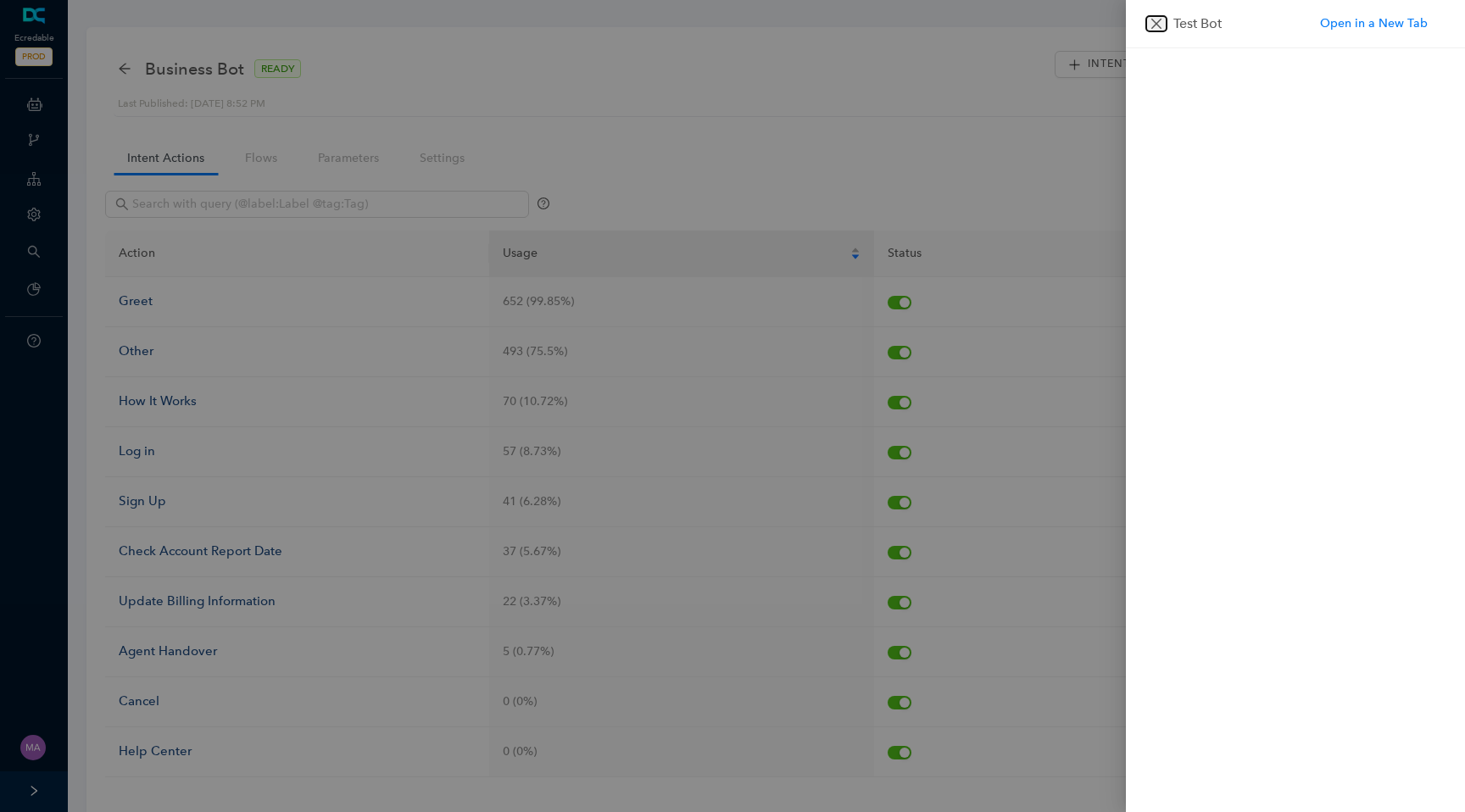
click at [1149, 22] on button "Close" at bounding box center [1156, 24] width 20 height 16
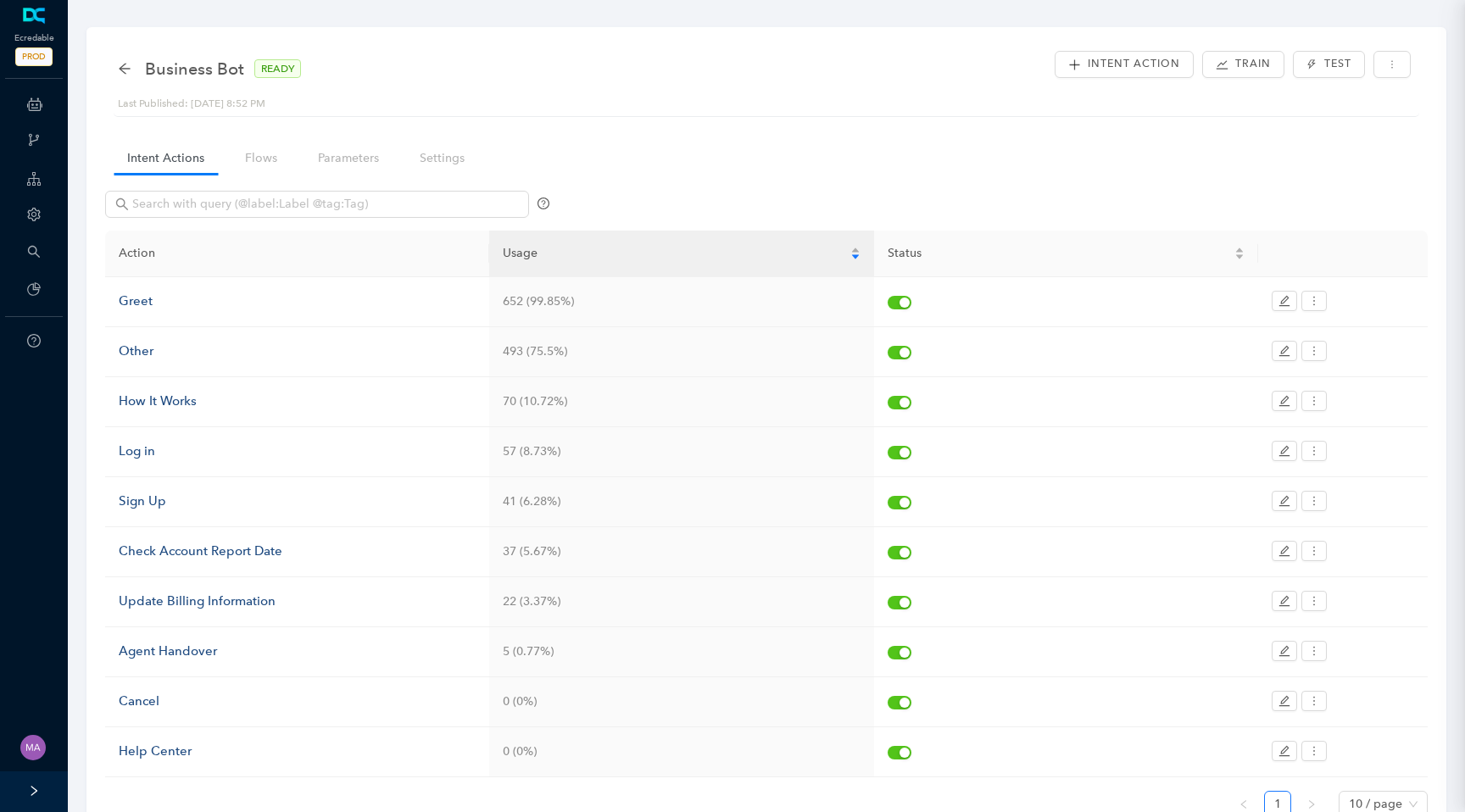
click at [1149, 22] on div at bounding box center [732, 406] width 1465 height 812
click at [1324, 67] on span "Test" at bounding box center [1338, 64] width 28 height 17
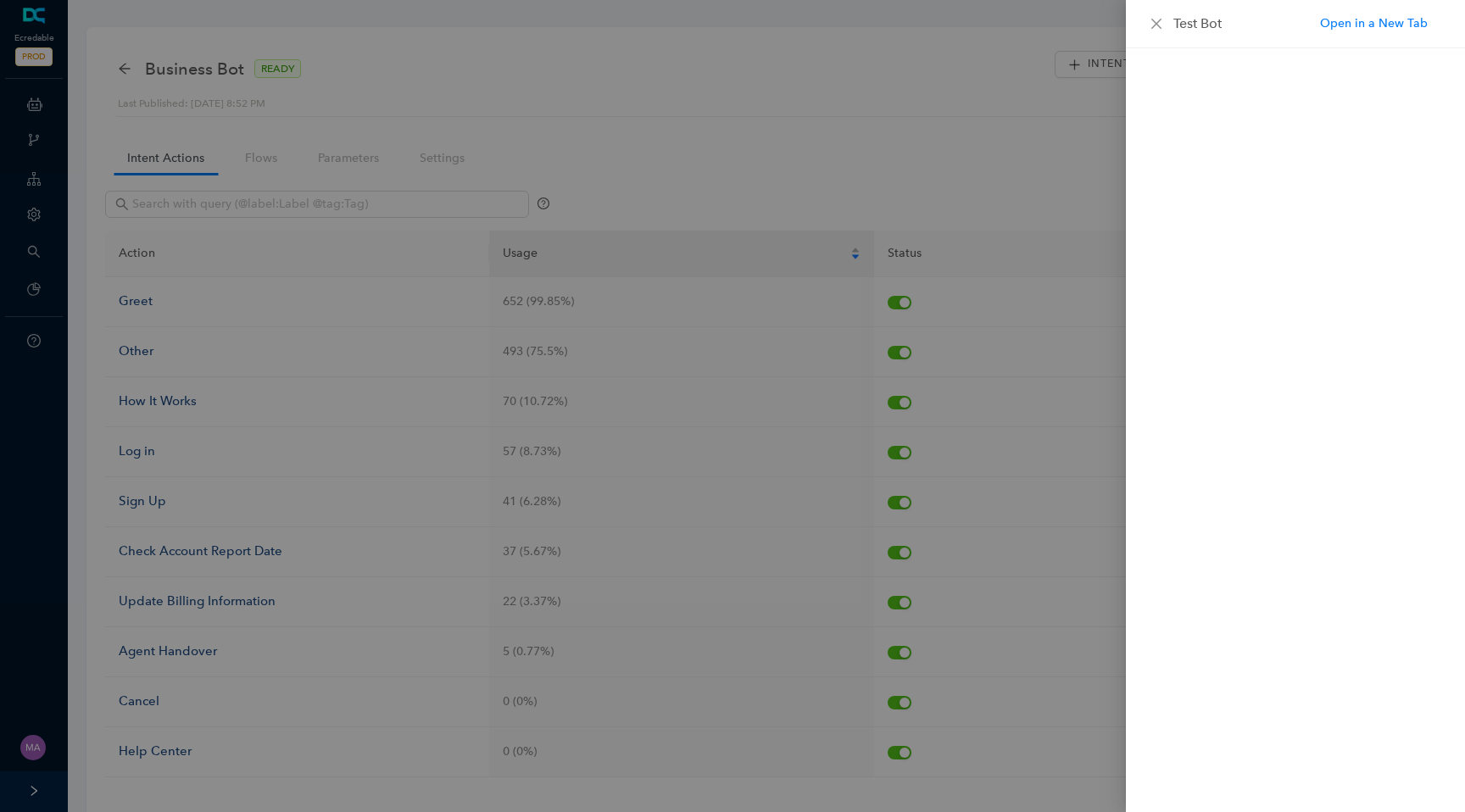
click at [1154, 31] on div "Test Bot" at bounding box center [1295, 24] width 299 height 20
click at [1154, 28] on icon "close" at bounding box center [1156, 23] width 14 height 14
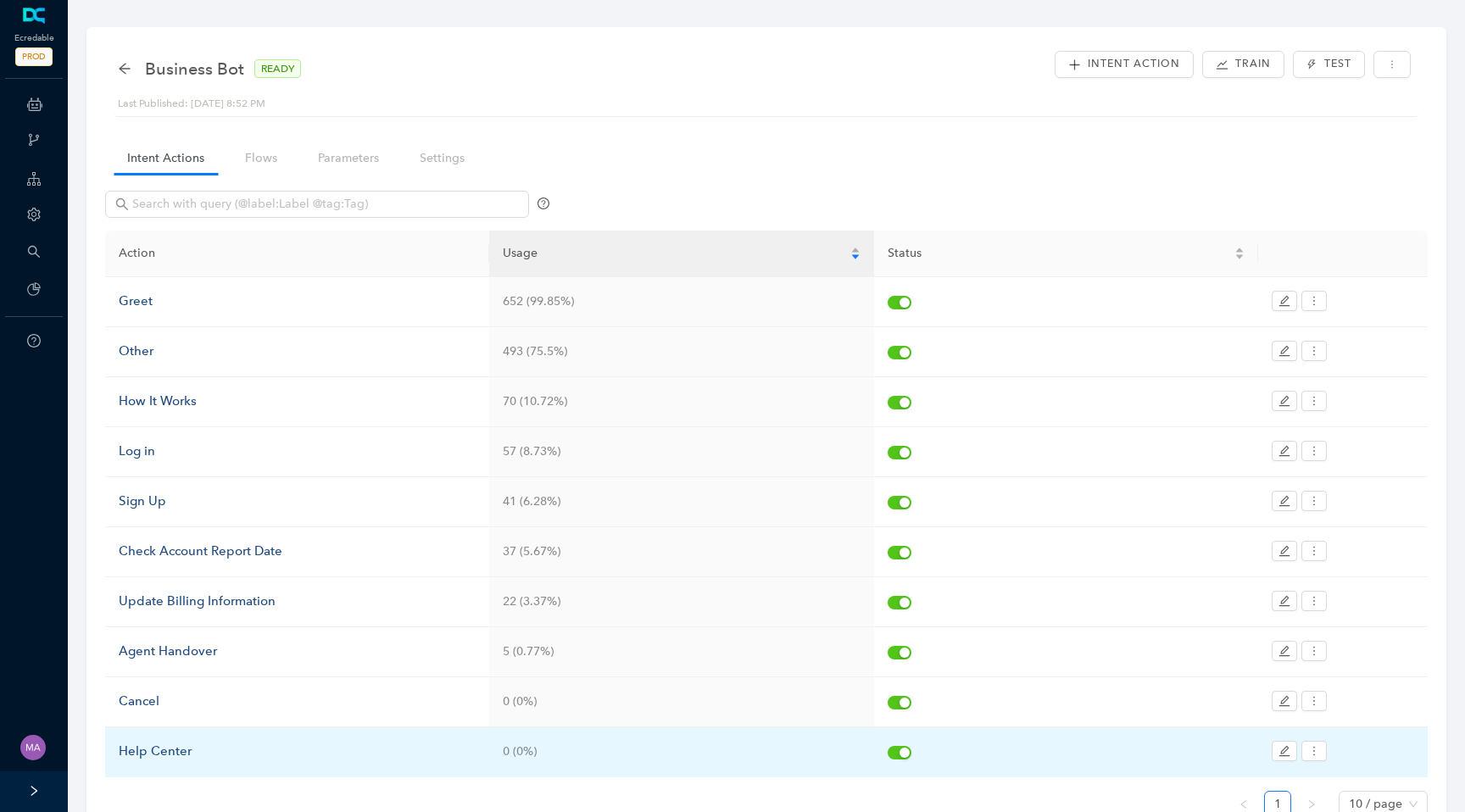
click at [141, 746] on div "Help Center" at bounding box center [297, 751] width 357 height 20
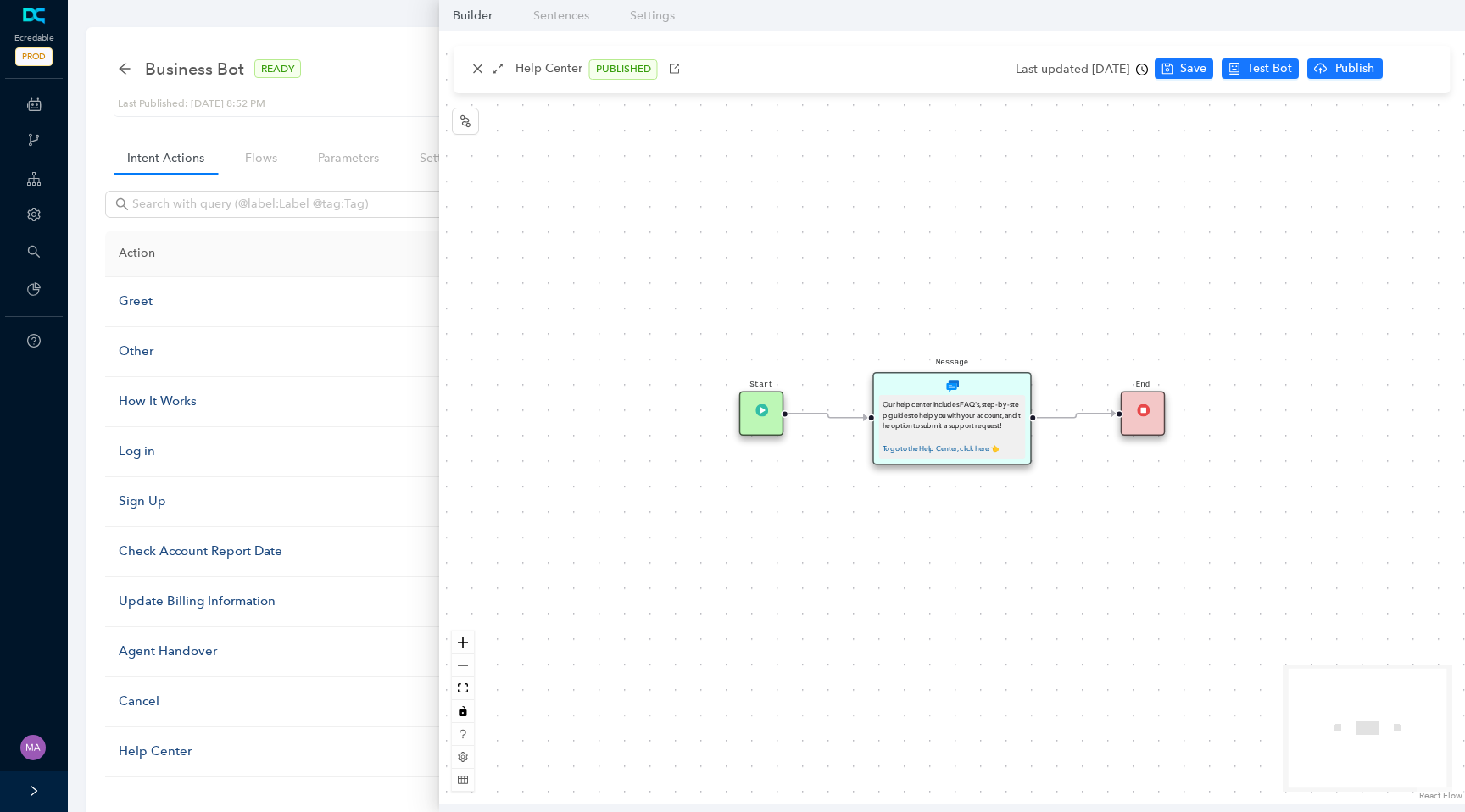
click at [853, 483] on div "Start End Message Our help center includes FAQ's, step-by-step guides to help y…" at bounding box center [952, 417] width 1026 height 773
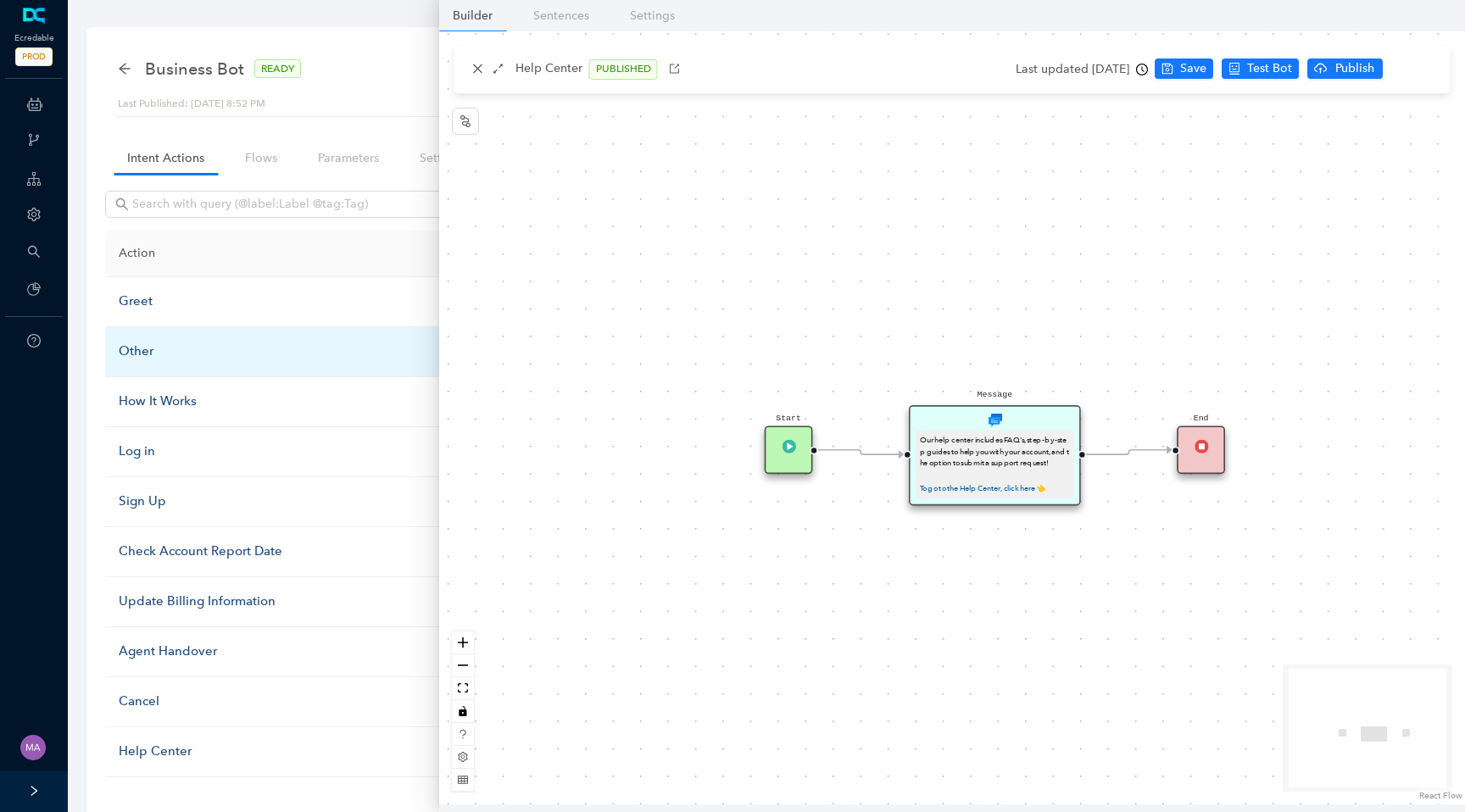
click at [133, 349] on div "Other" at bounding box center [297, 352] width 357 height 20
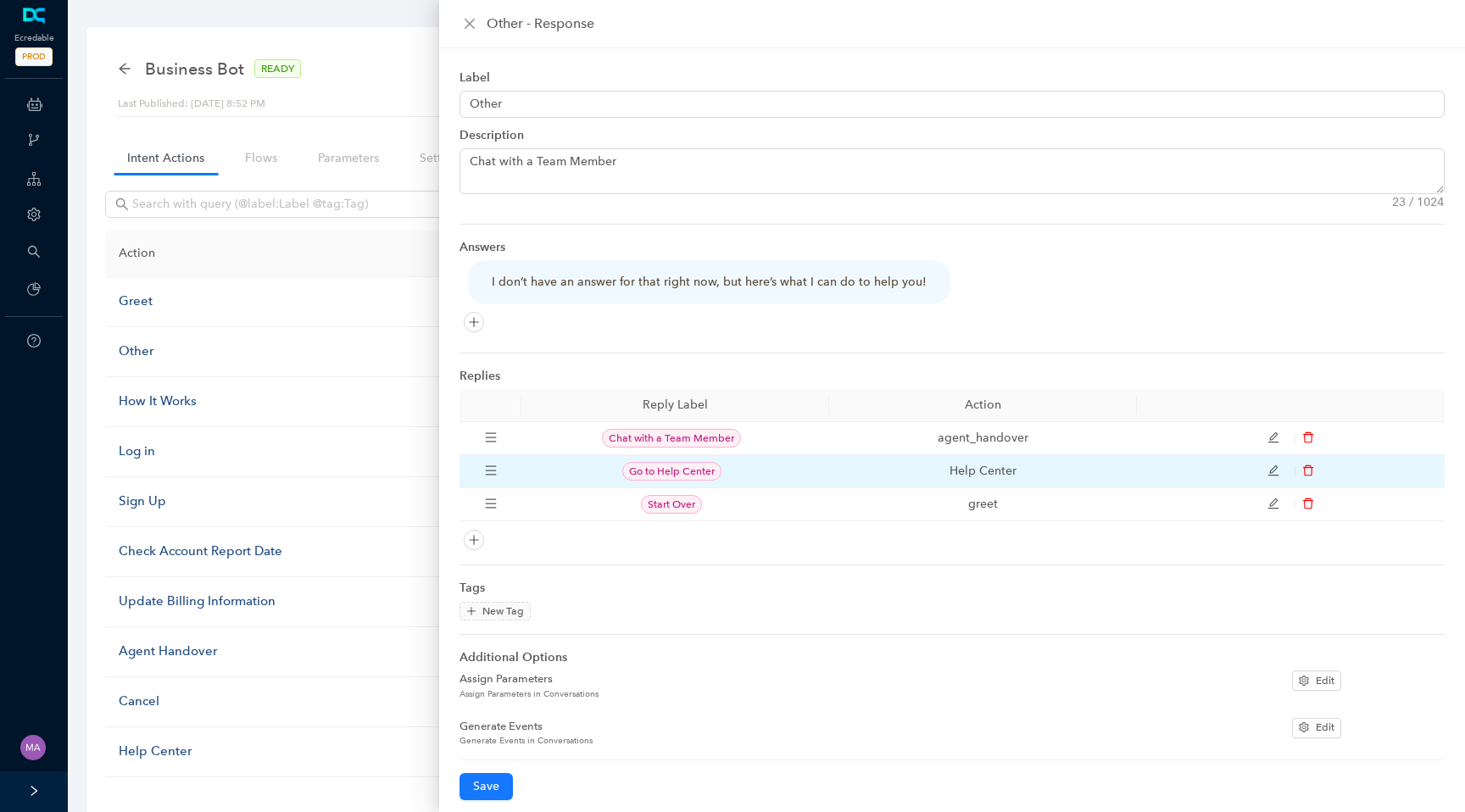
click at [1269, 469] on icon "edit" at bounding box center [1273, 470] width 12 height 12
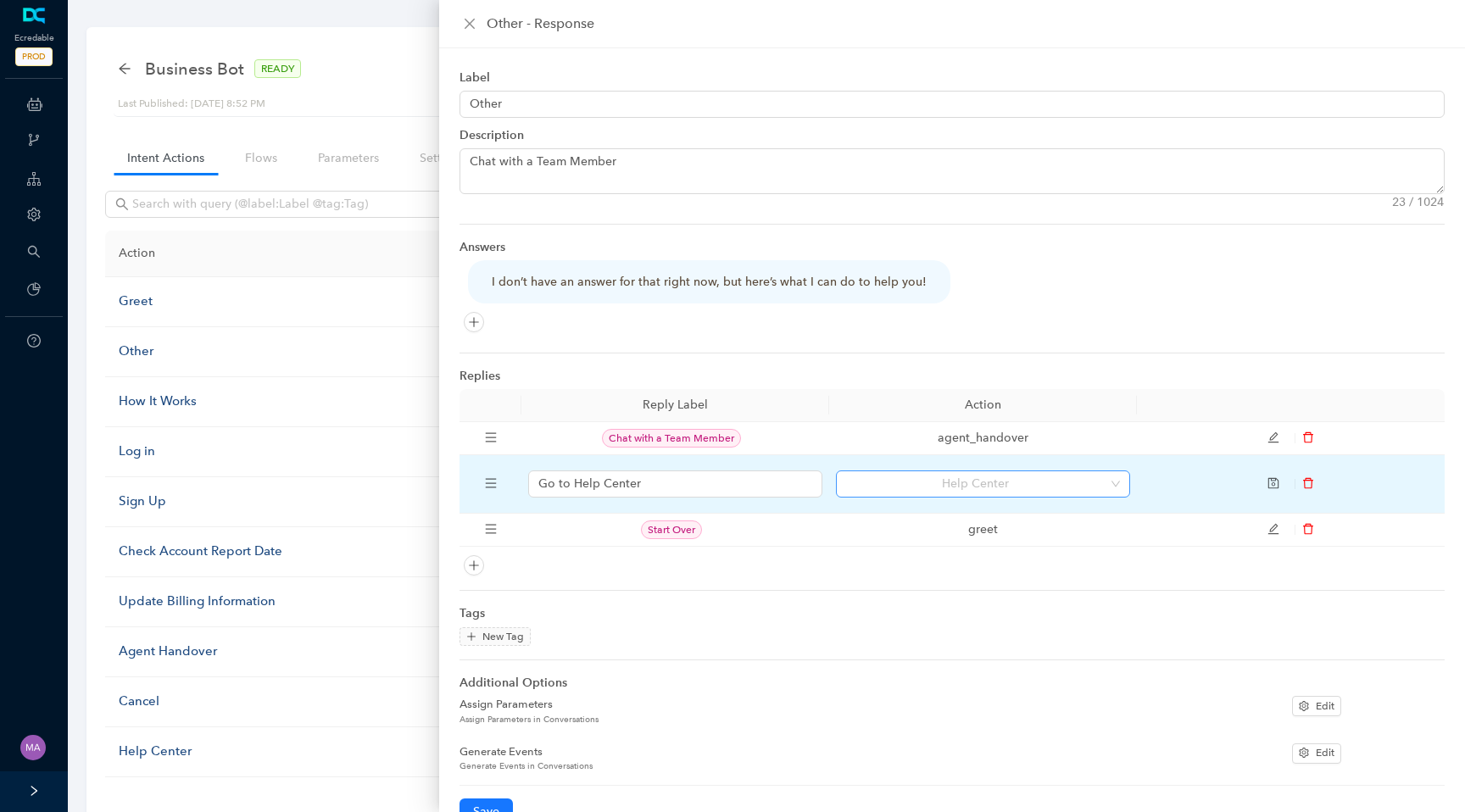
click at [1076, 486] on span "Help Center" at bounding box center [983, 484] width 274 height 26
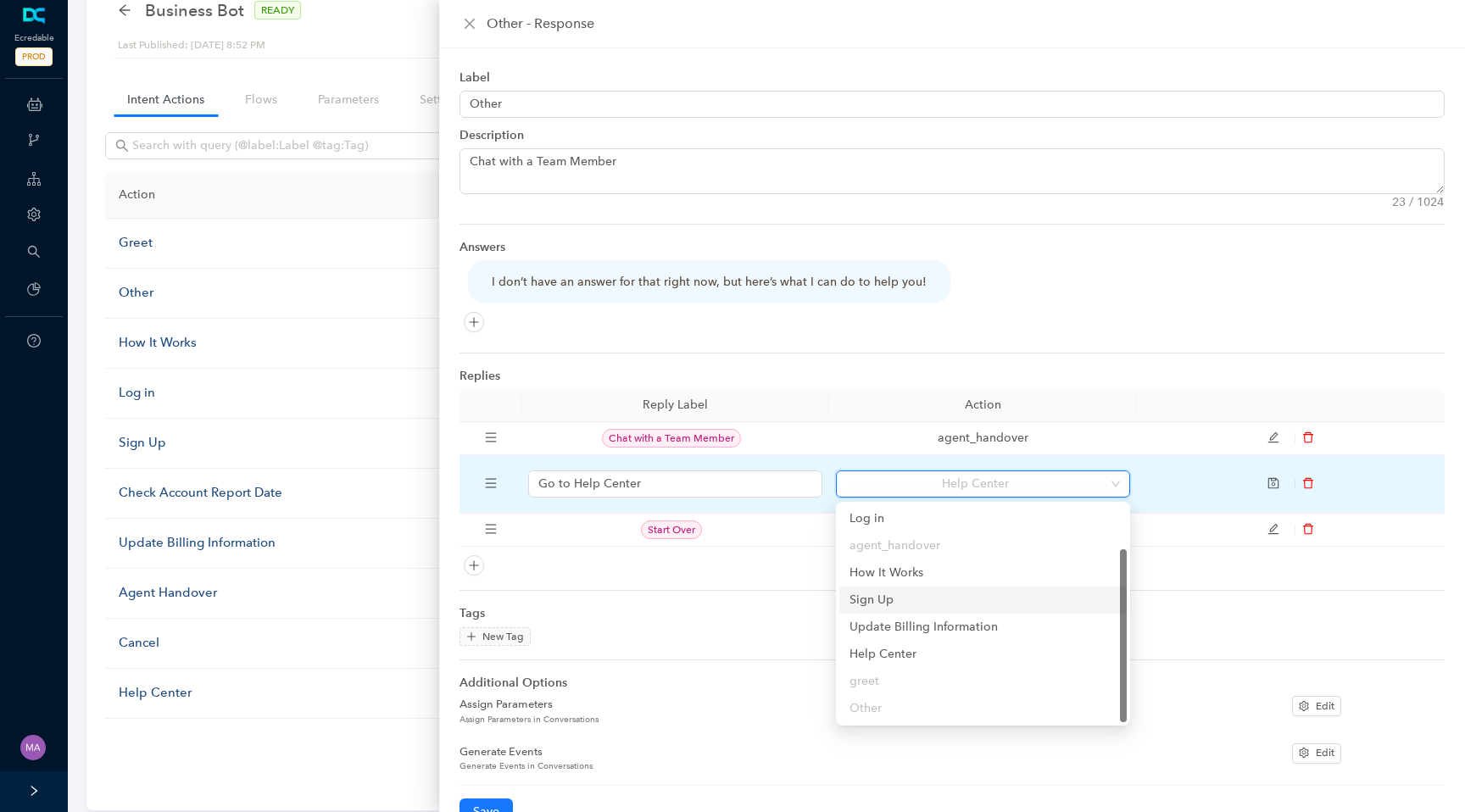
scroll to position [68, 0]
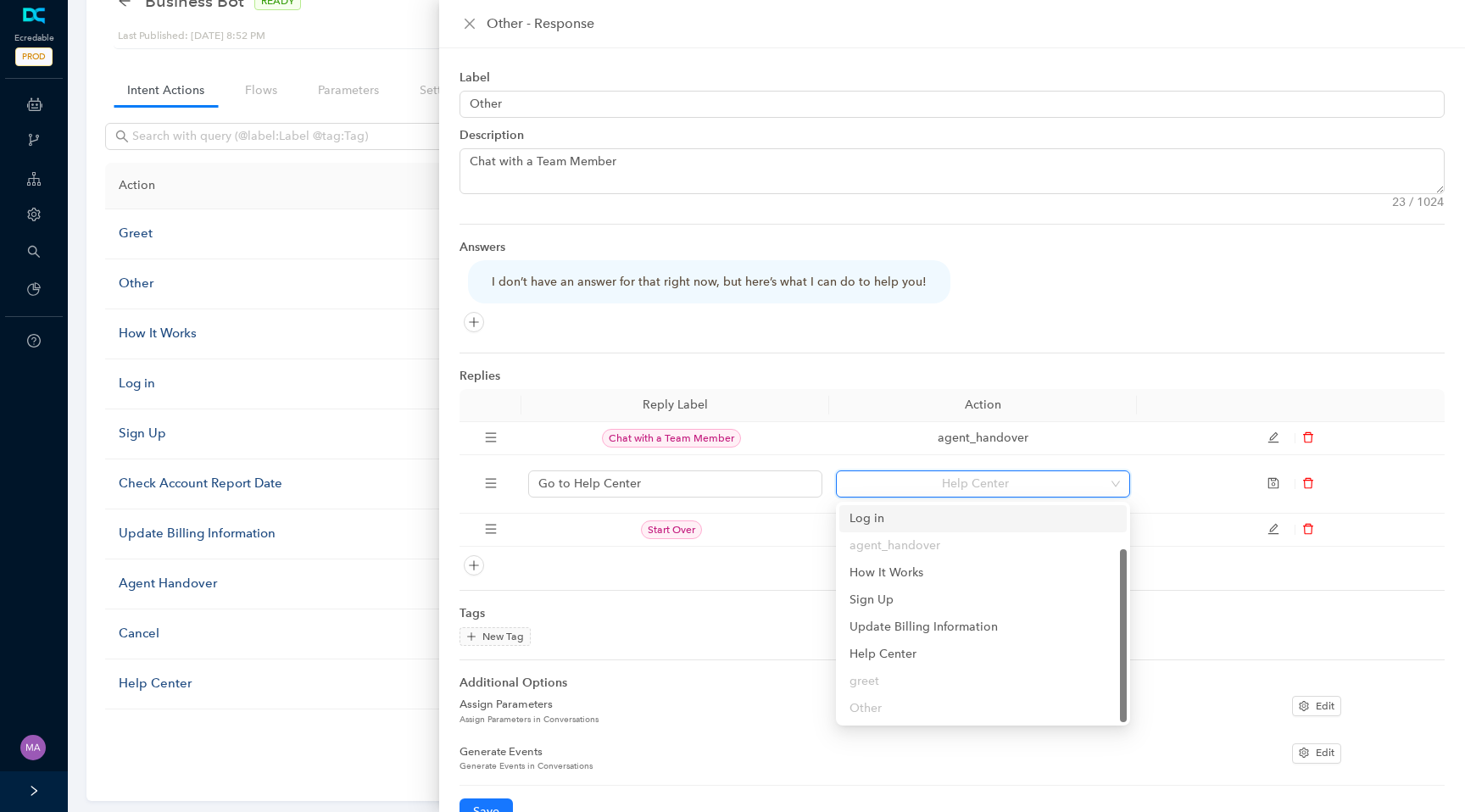
click at [950, 328] on div "I don’t have an answer for that right now, but here’s what I can do to help you!" at bounding box center [956, 299] width 977 height 79
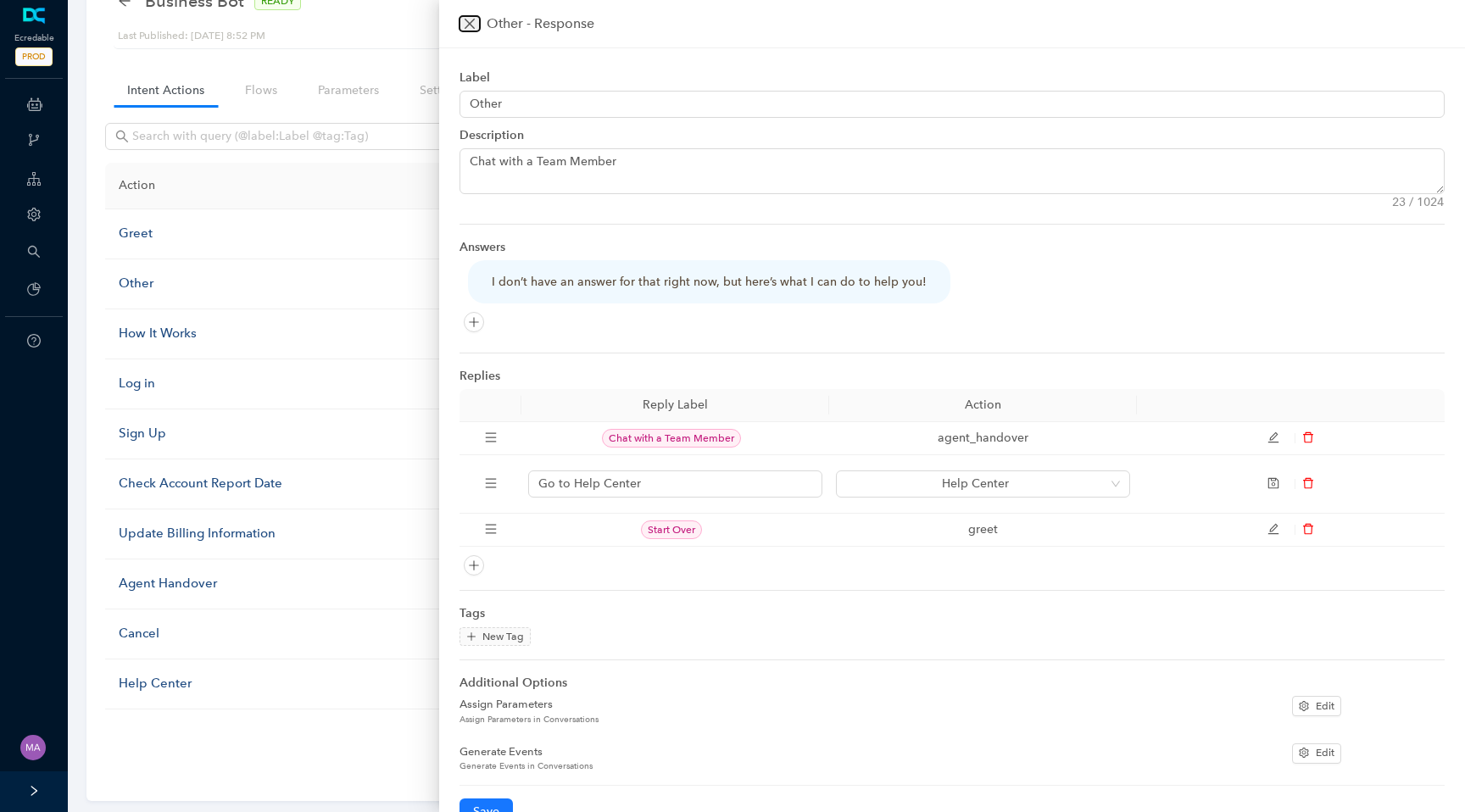
click at [466, 28] on icon "close" at bounding box center [470, 23] width 14 height 14
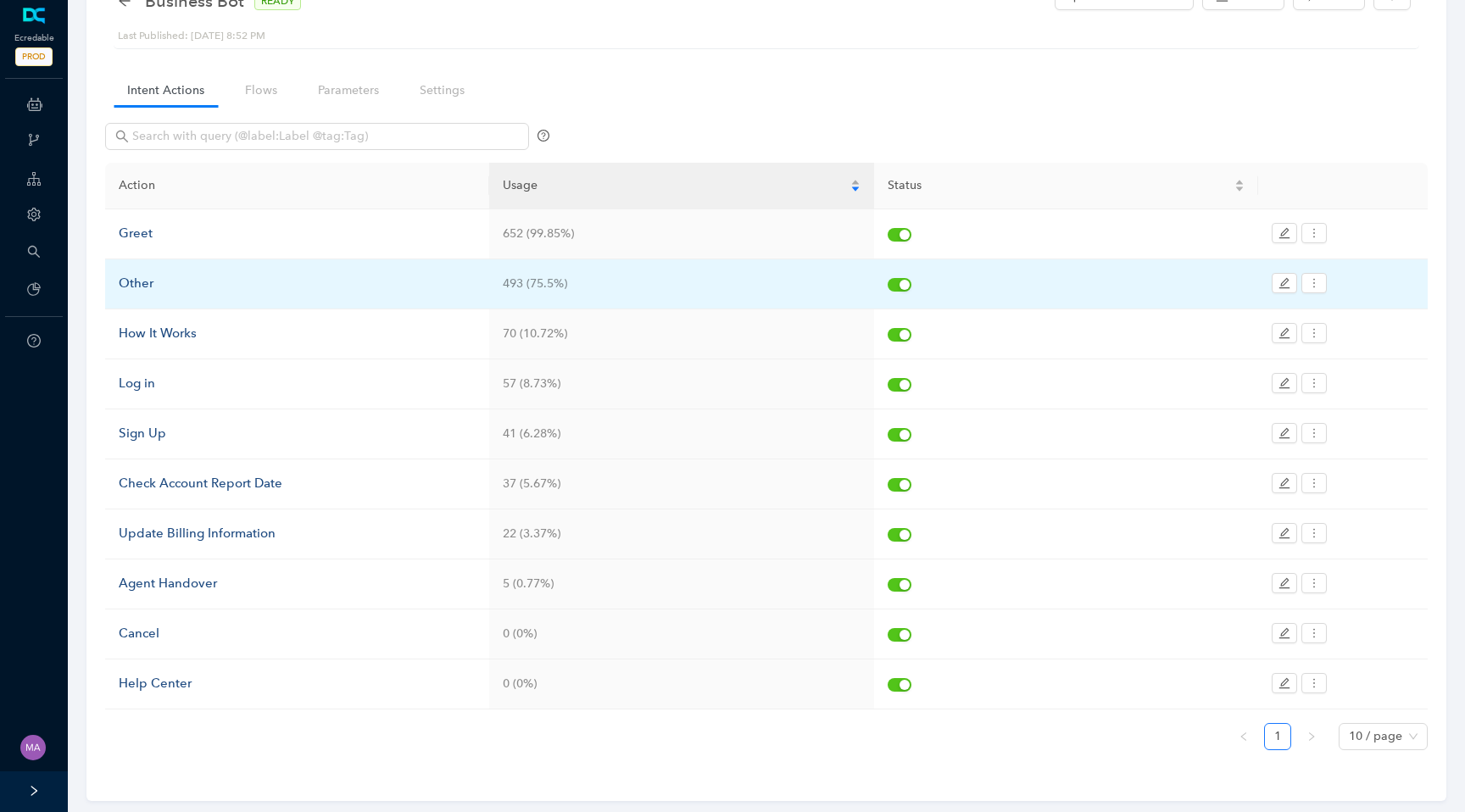
click at [147, 280] on div "Other" at bounding box center [297, 284] width 357 height 20
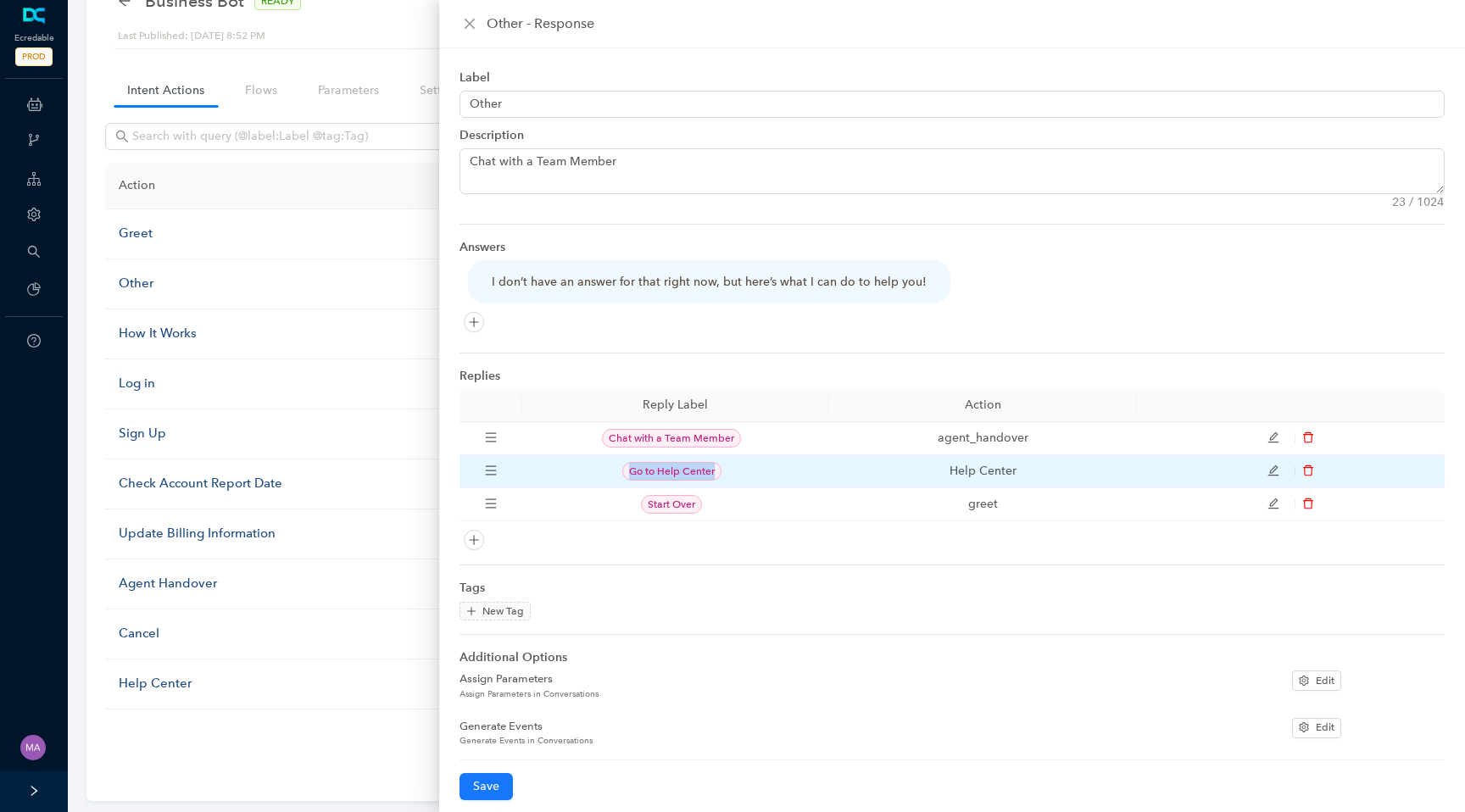
drag, startPoint x: 630, startPoint y: 473, endPoint x: 726, endPoint y: 473, distance: 96.0
click at [726, 473] on td "Go to Help Center" at bounding box center [675, 471] width 308 height 33
